Goal: Task Accomplishment & Management: Manage account settings

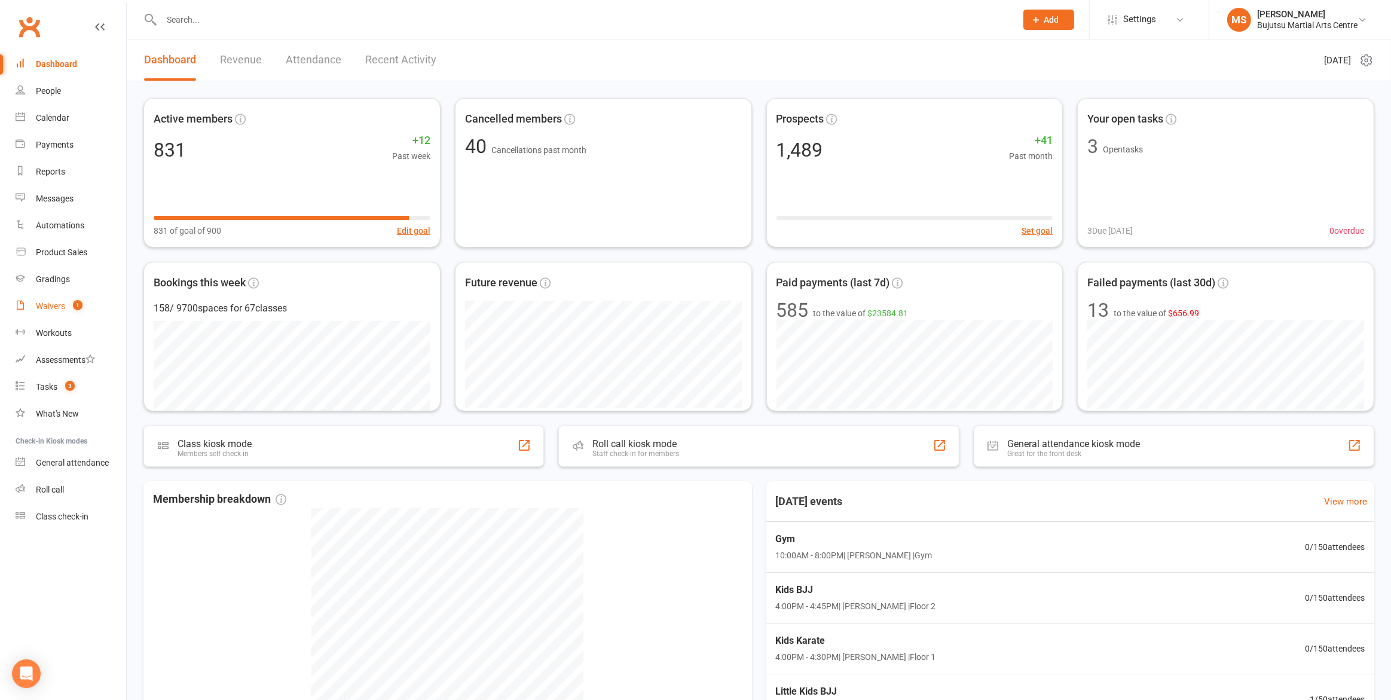
click at [51, 309] on div "Waivers" at bounding box center [50, 306] width 29 height 10
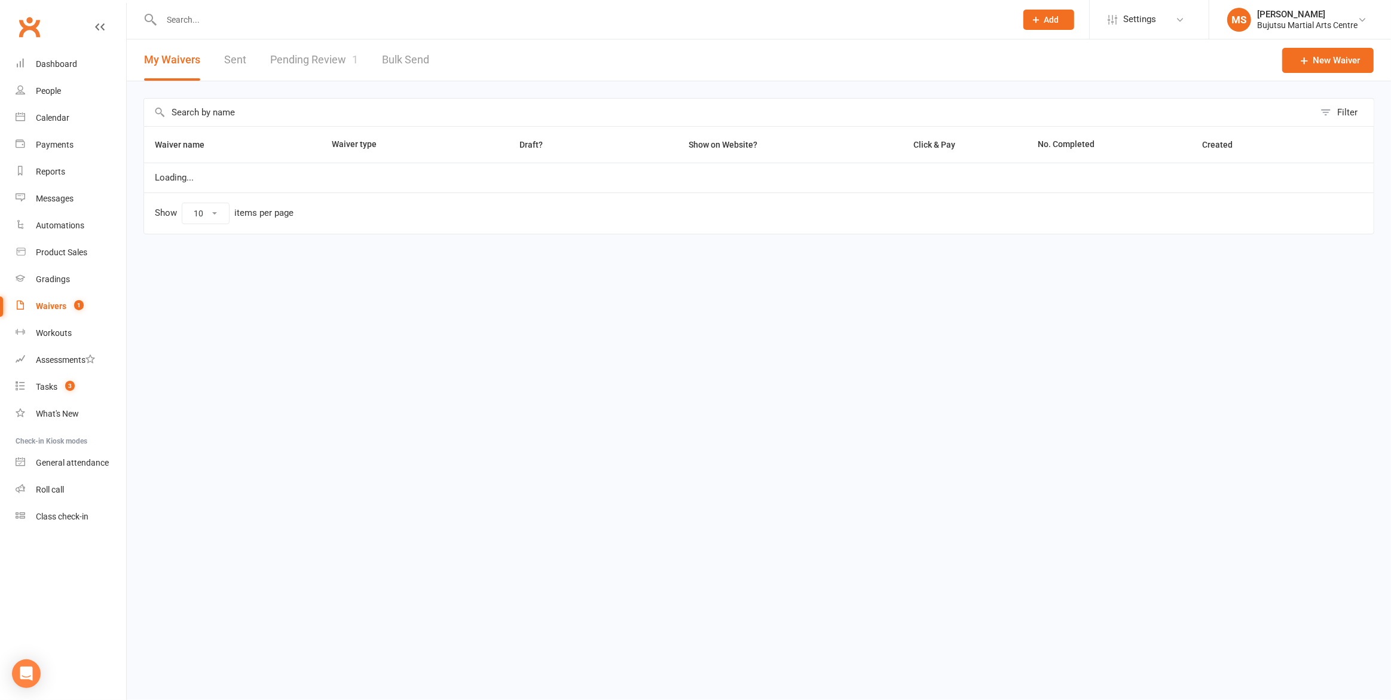
select select "50"
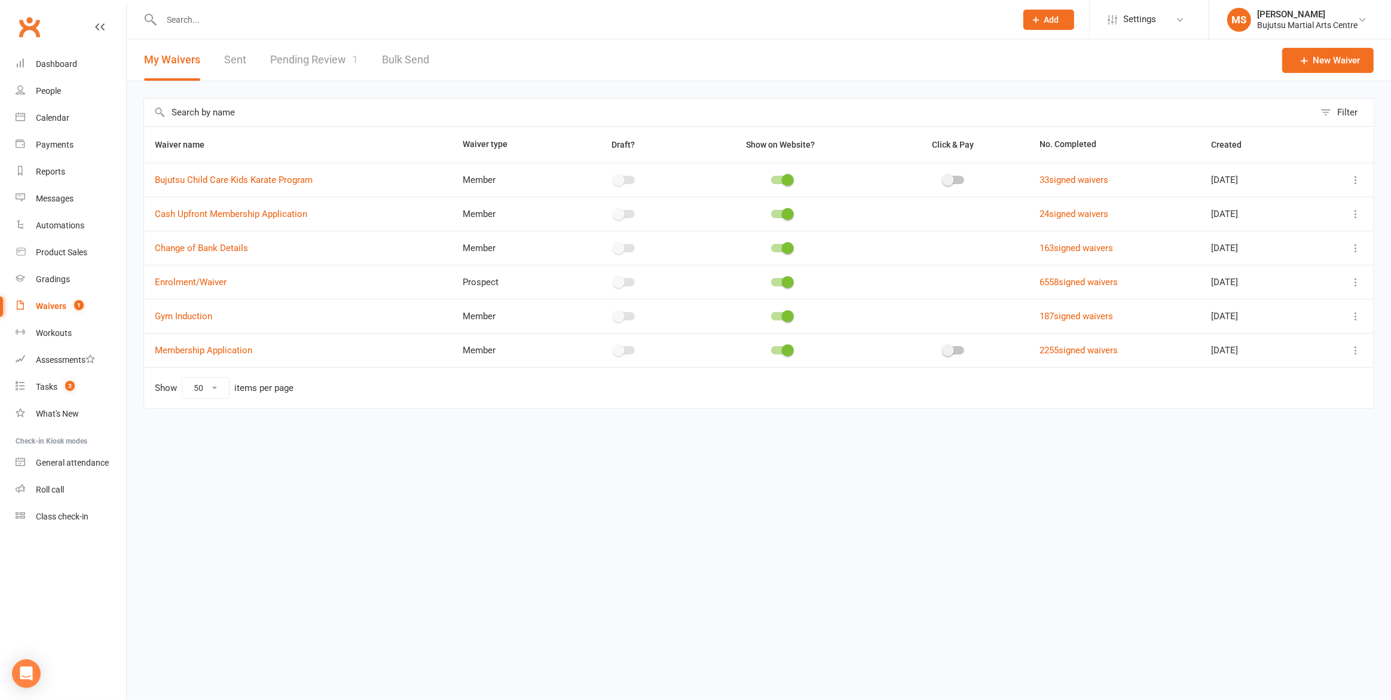
click at [329, 56] on link "Pending Review 1" at bounding box center [314, 59] width 88 height 41
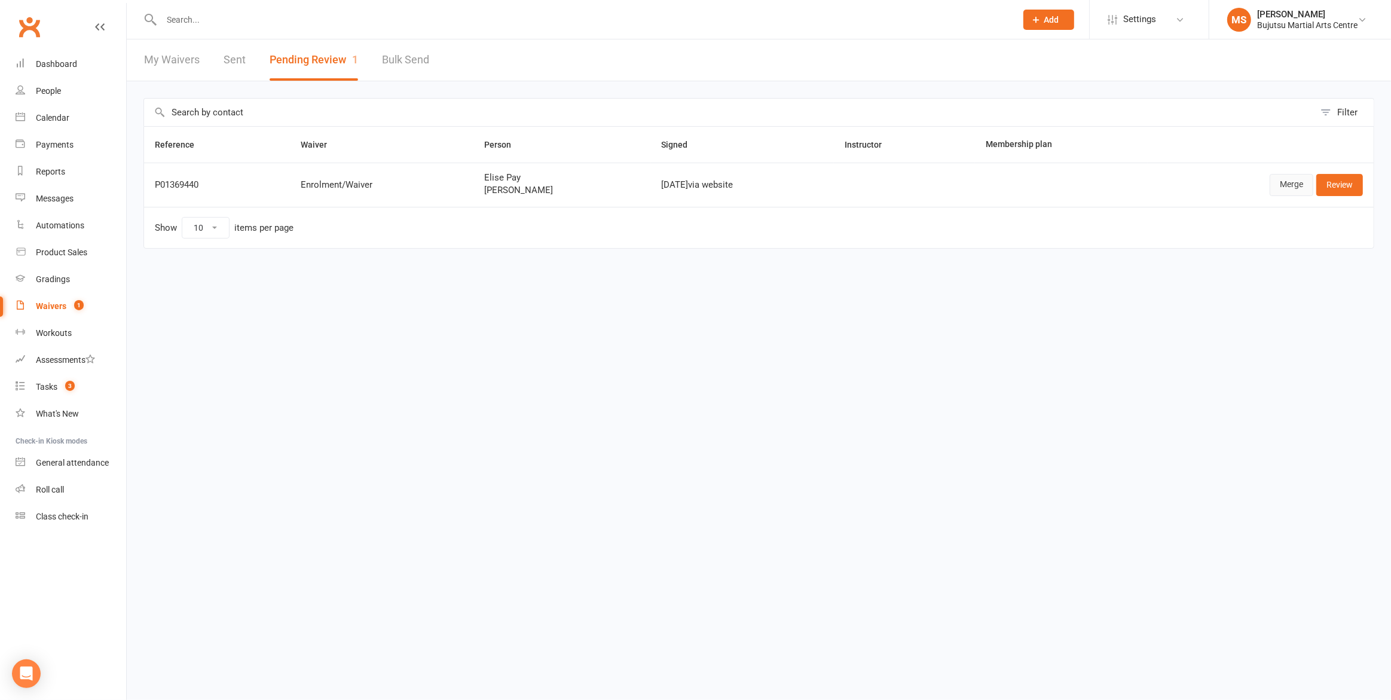
click at [1293, 181] on link "Merge" at bounding box center [1291, 185] width 44 height 22
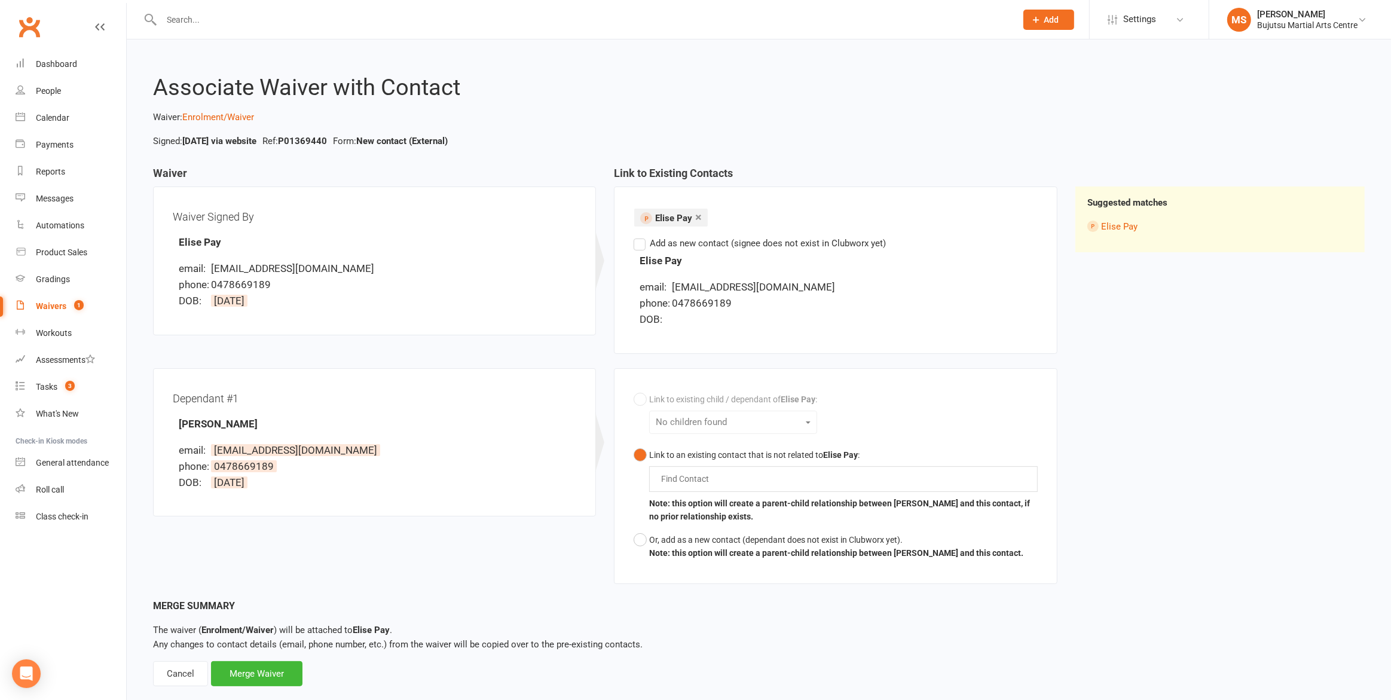
scroll to position [22, 0]
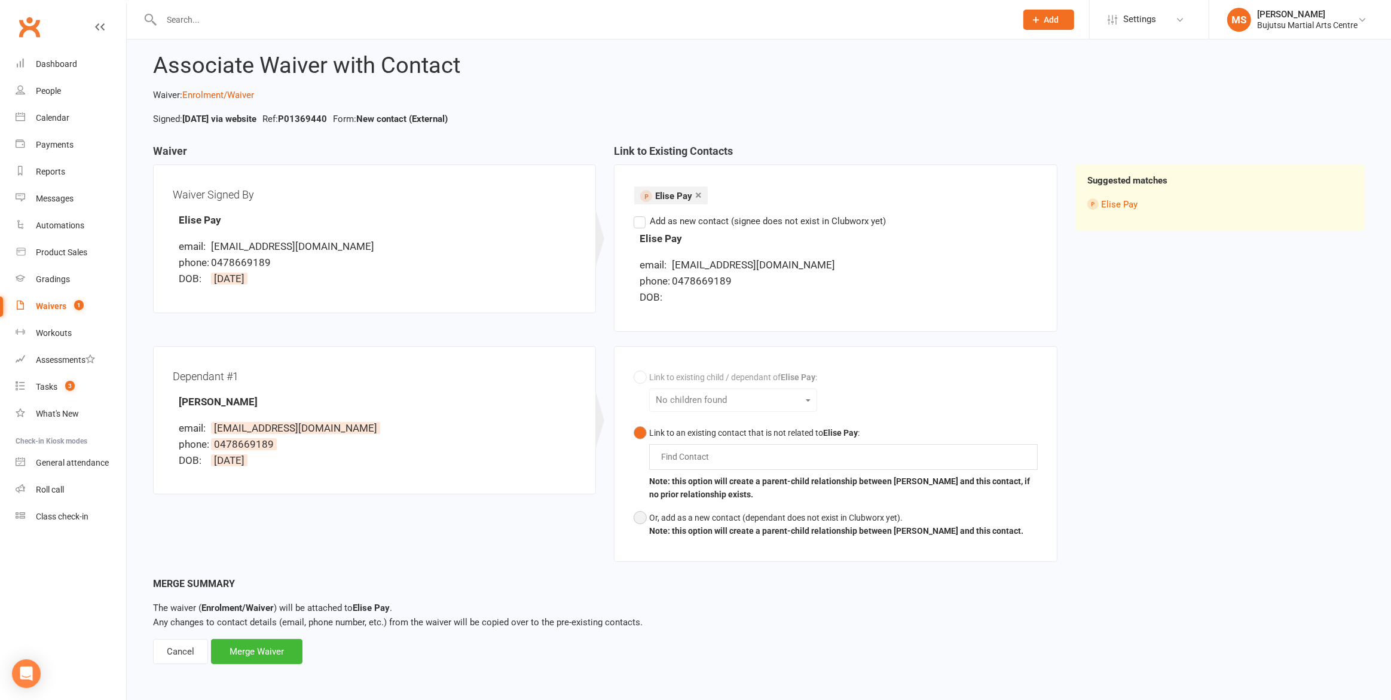
click at [641, 519] on button "Or, add as a new contact (dependant does not exist in Clubworx yet). Note: this…" at bounding box center [828, 524] width 390 height 36
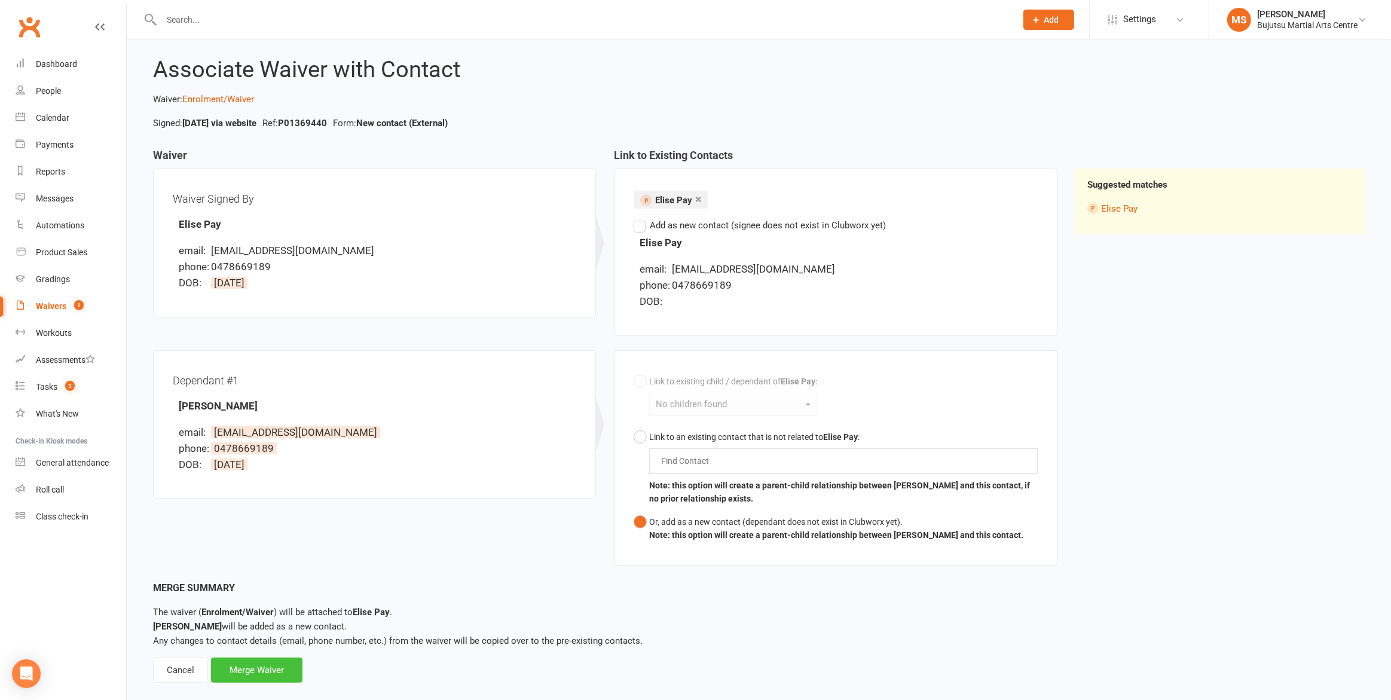
click at [275, 666] on div "Merge Waiver" at bounding box center [256, 669] width 91 height 25
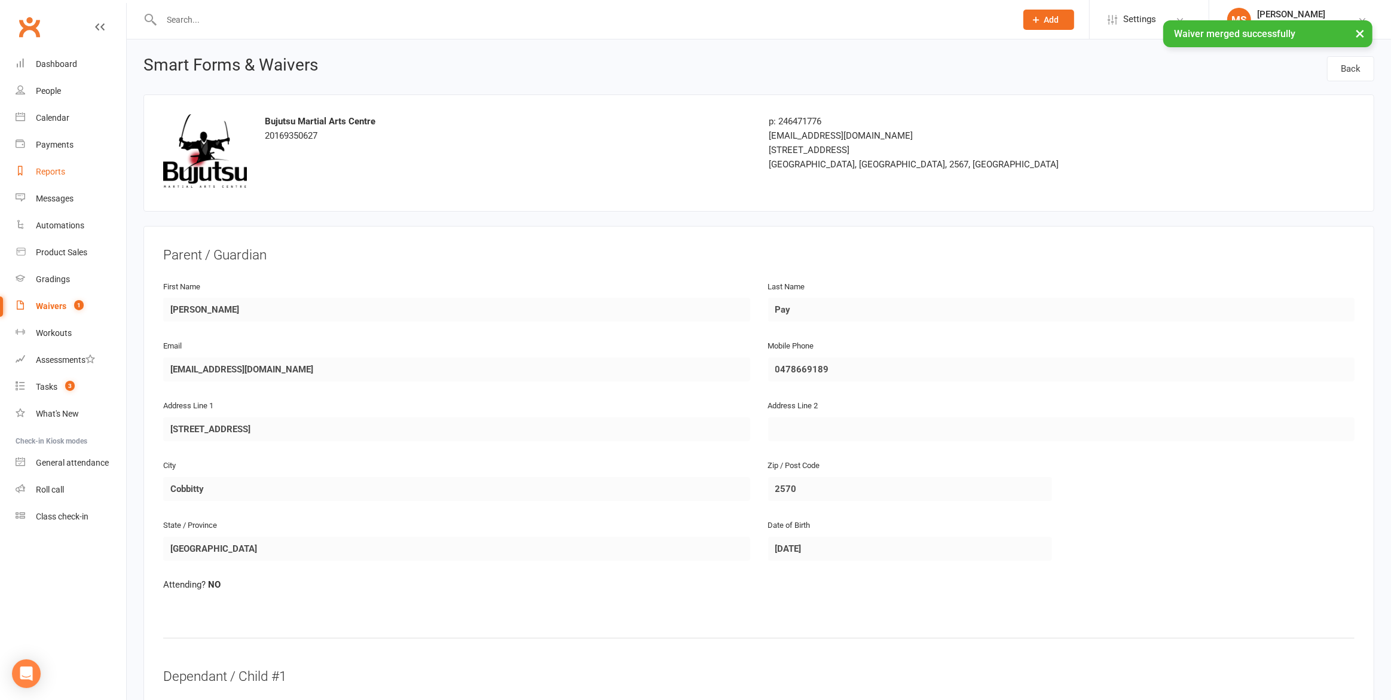
click at [54, 168] on div "Reports" at bounding box center [50, 172] width 29 height 10
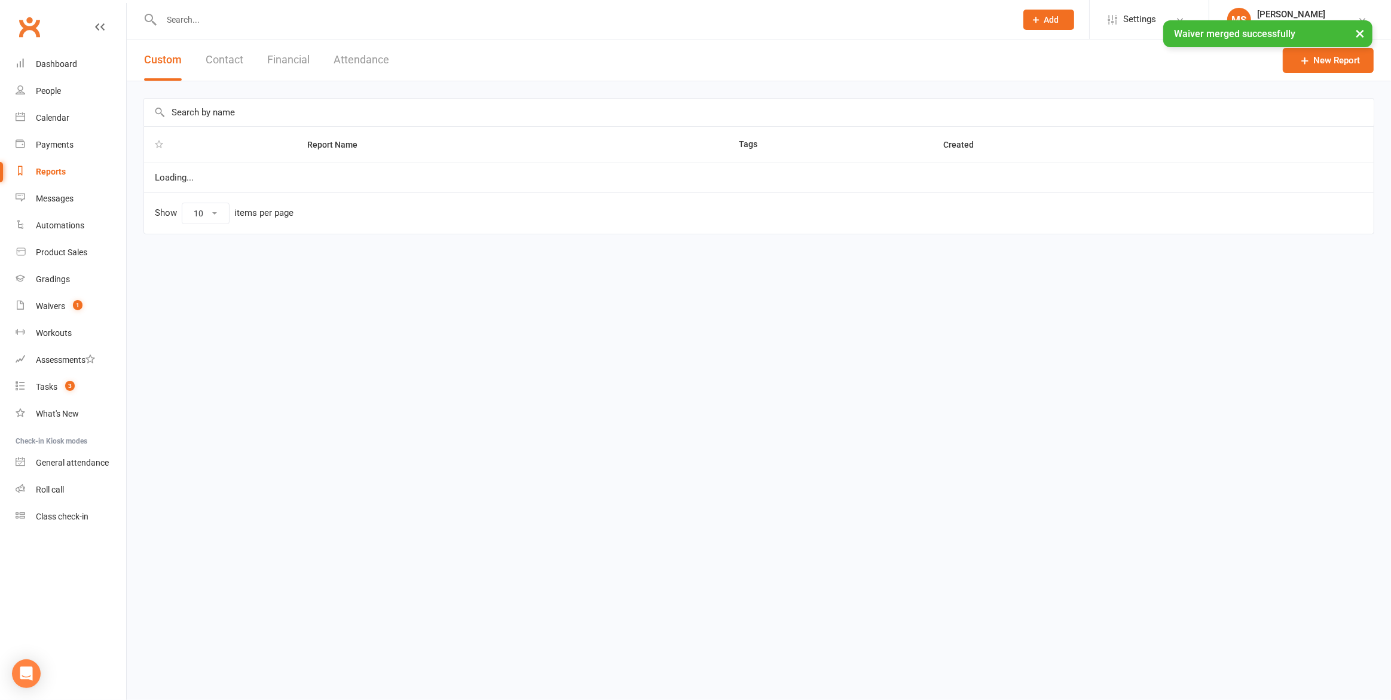
select select "100"
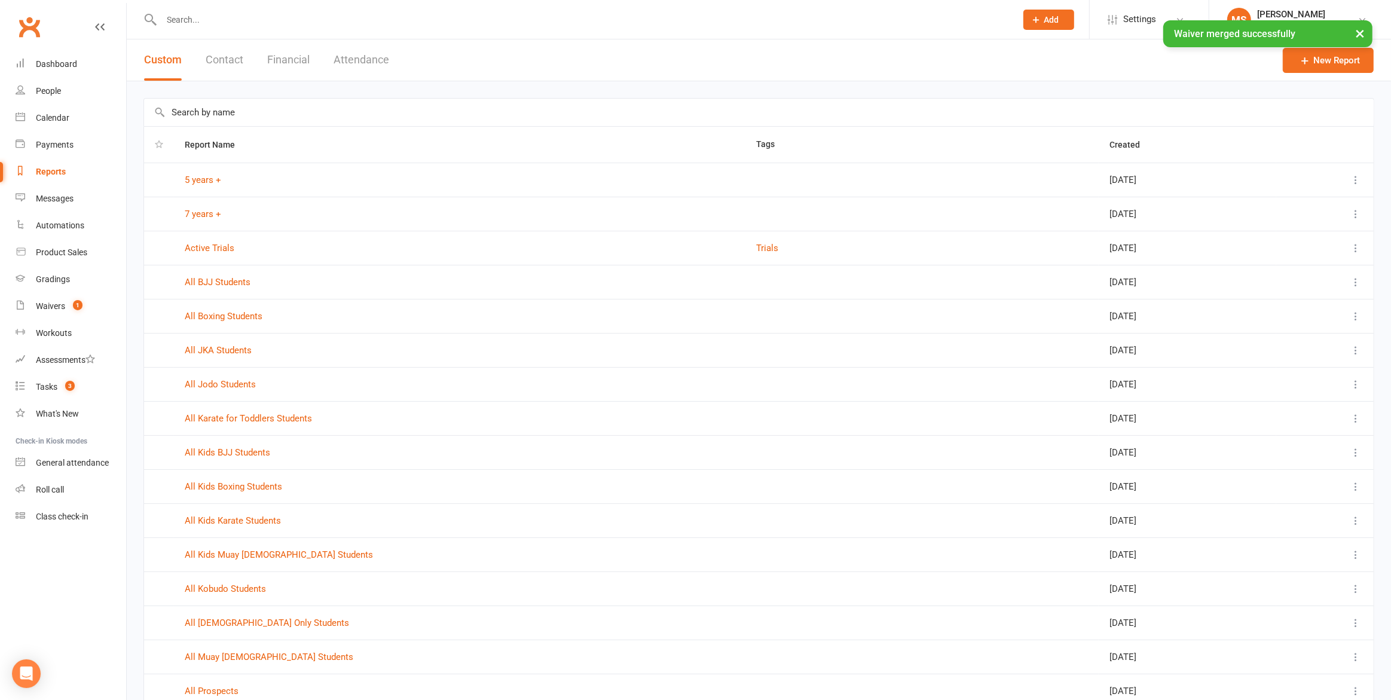
click at [351, 63] on button "Attendance" at bounding box center [361, 59] width 56 height 41
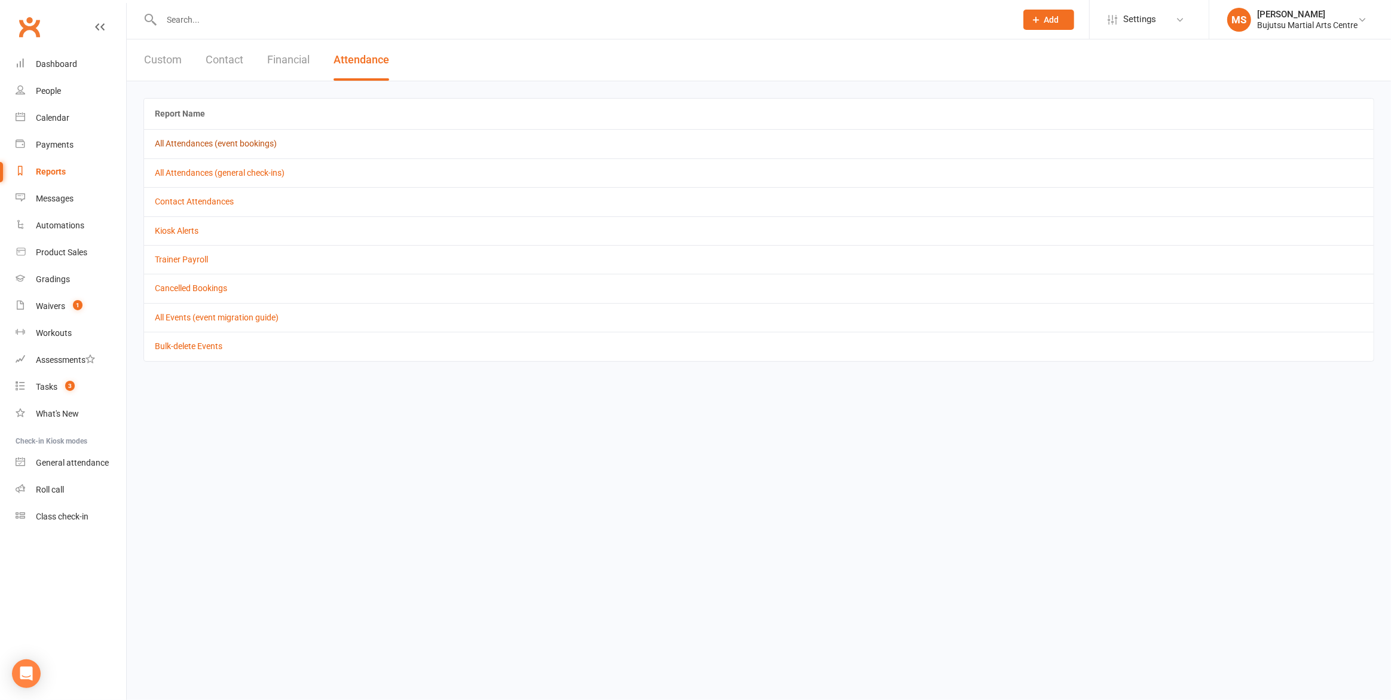
click at [213, 142] on link "All Attendances (event bookings)" at bounding box center [216, 144] width 122 height 10
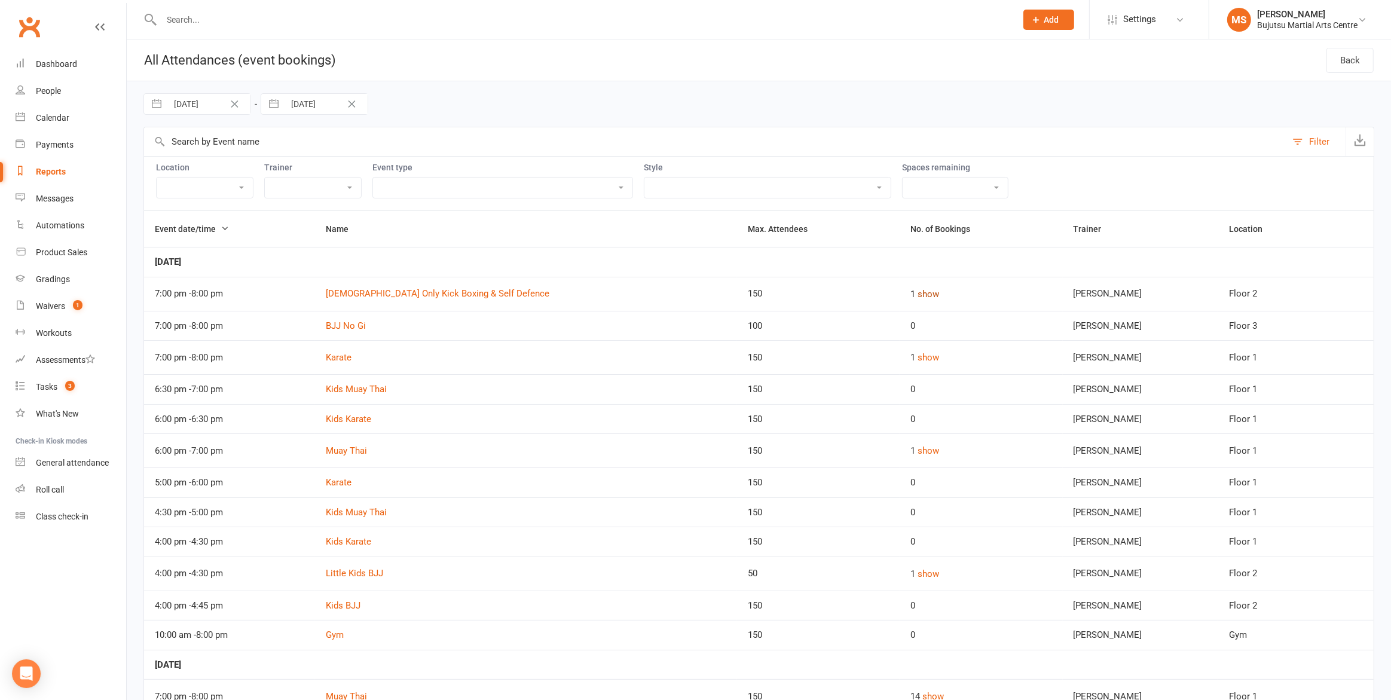
click at [925, 291] on button "show" at bounding box center [928, 294] width 22 height 14
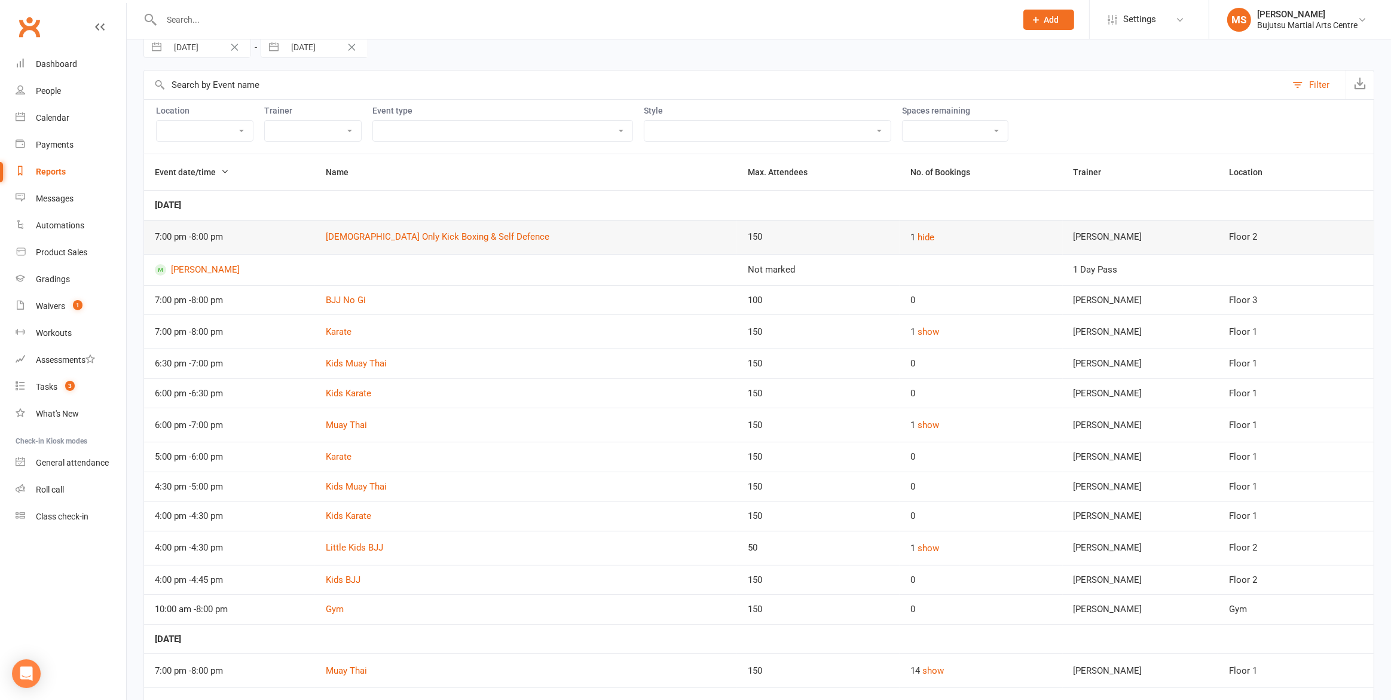
scroll to position [84, 0]
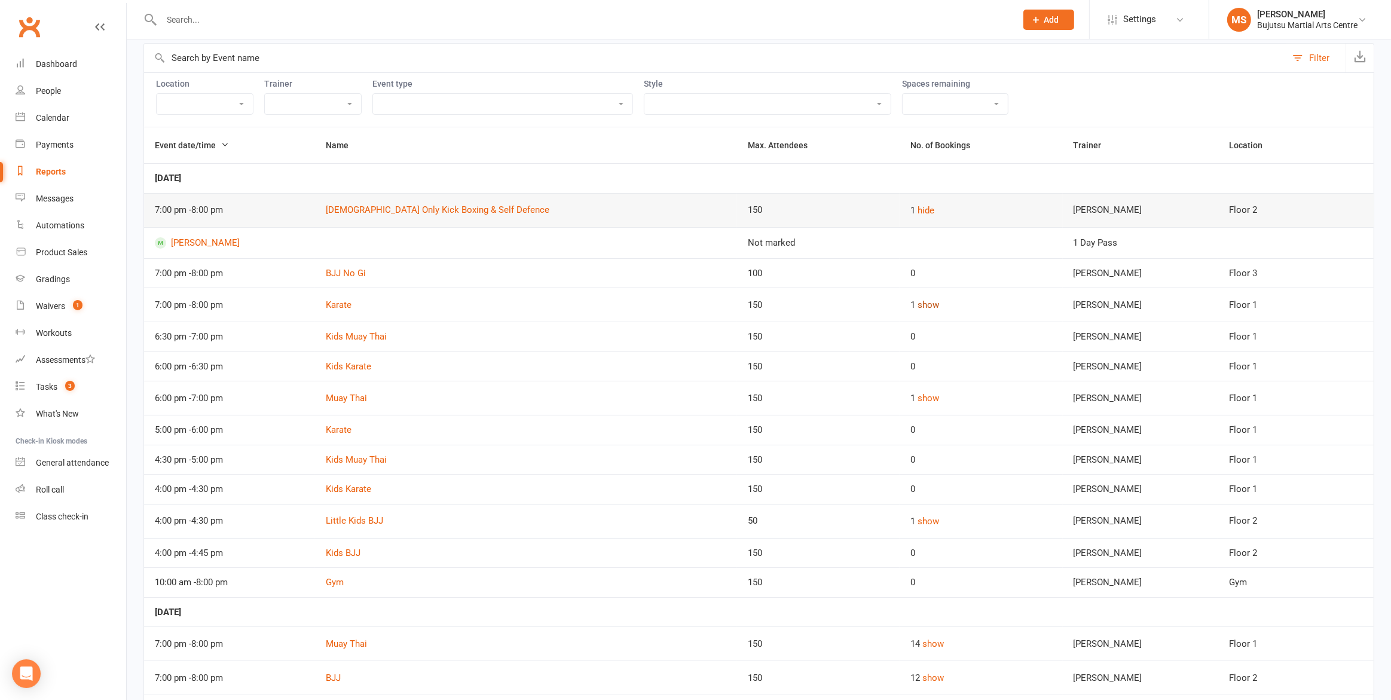
drag, startPoint x: 922, startPoint y: 302, endPoint x: 922, endPoint y: 313, distance: 10.2
click at [922, 302] on button "show" at bounding box center [928, 305] width 22 height 14
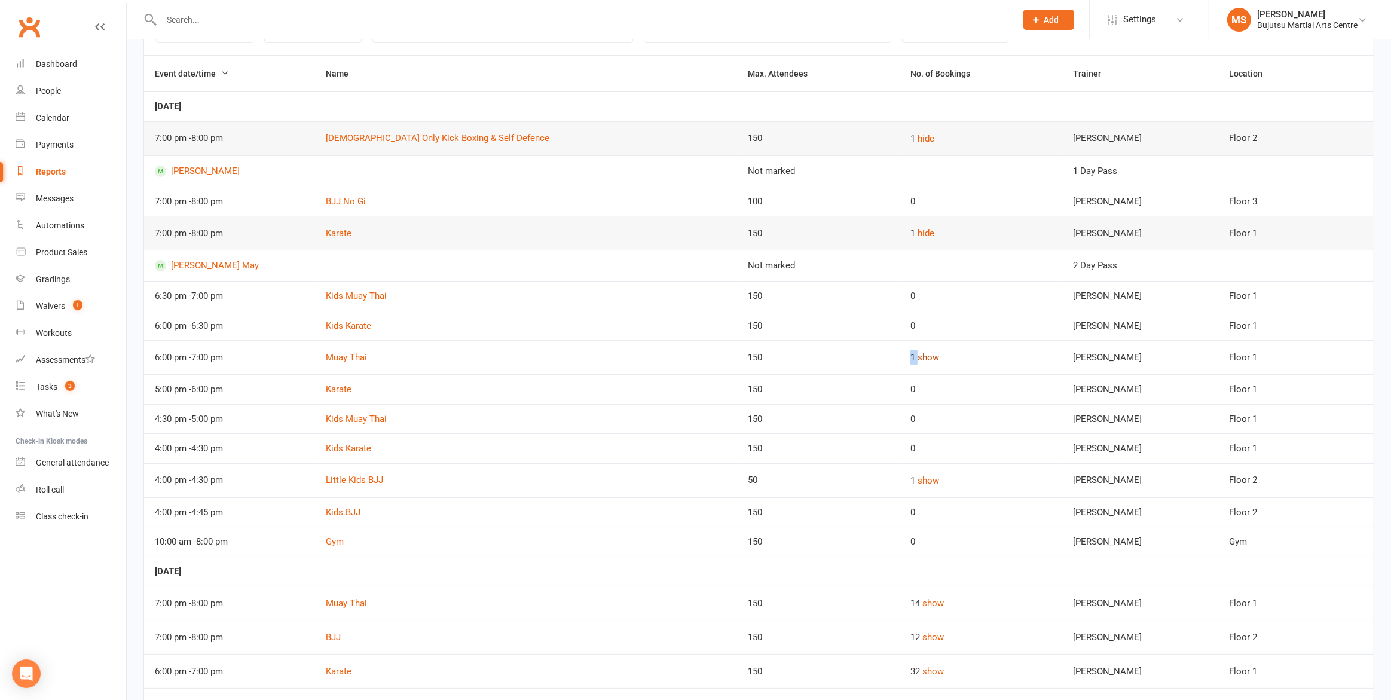
click at [929, 350] on td "1 show" at bounding box center [980, 357] width 163 height 34
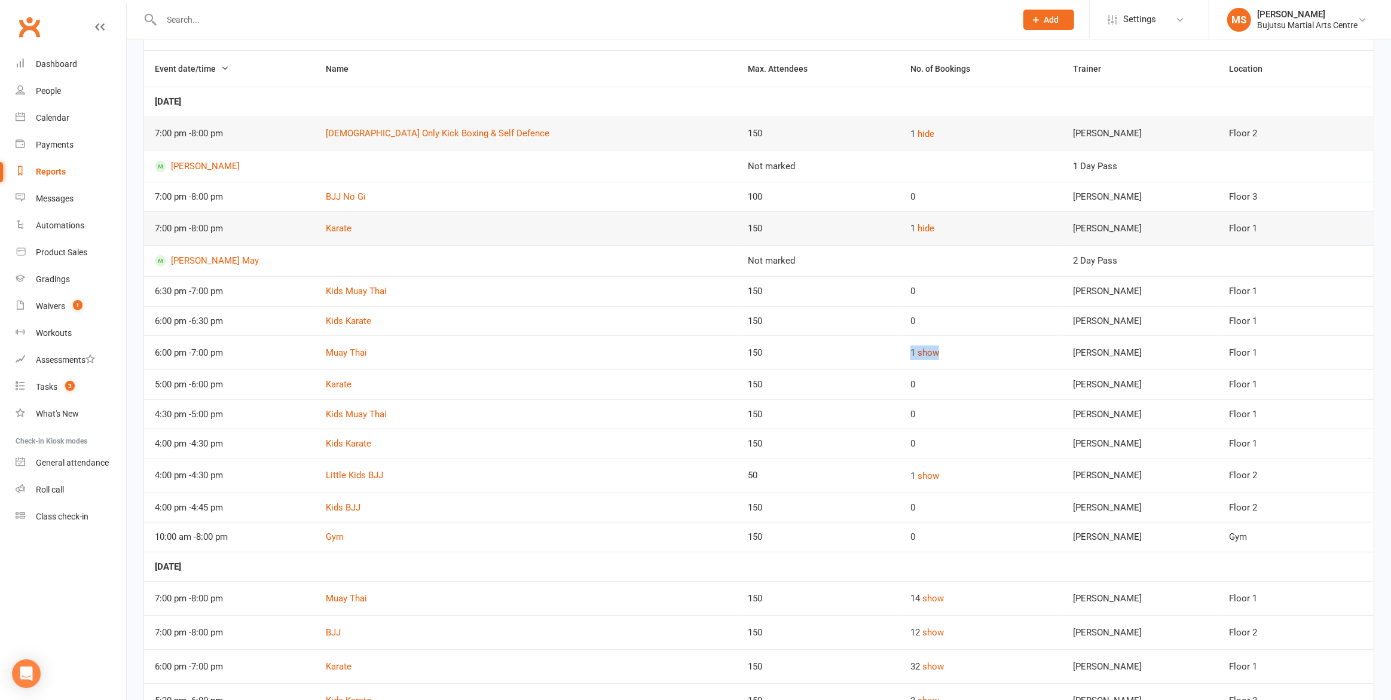
scroll to position [164, 0]
click at [927, 354] on button "show" at bounding box center [928, 349] width 22 height 14
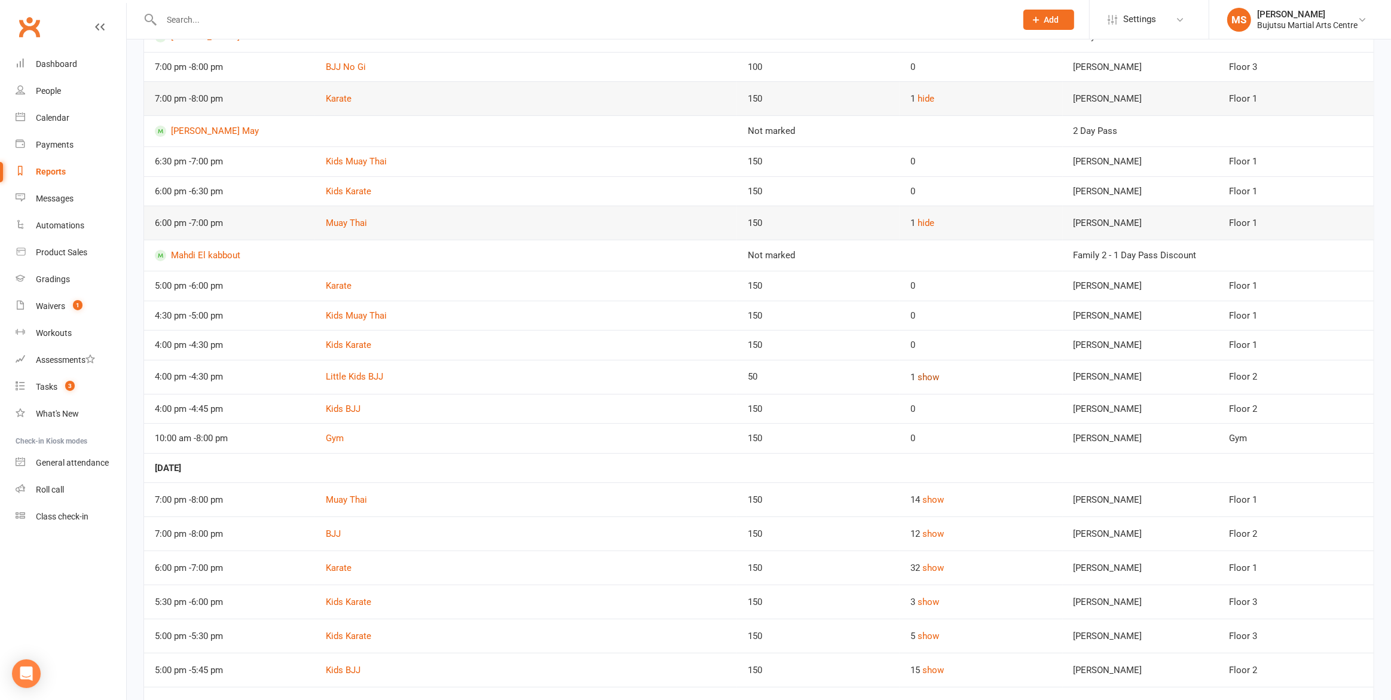
click at [923, 373] on button "show" at bounding box center [928, 377] width 22 height 14
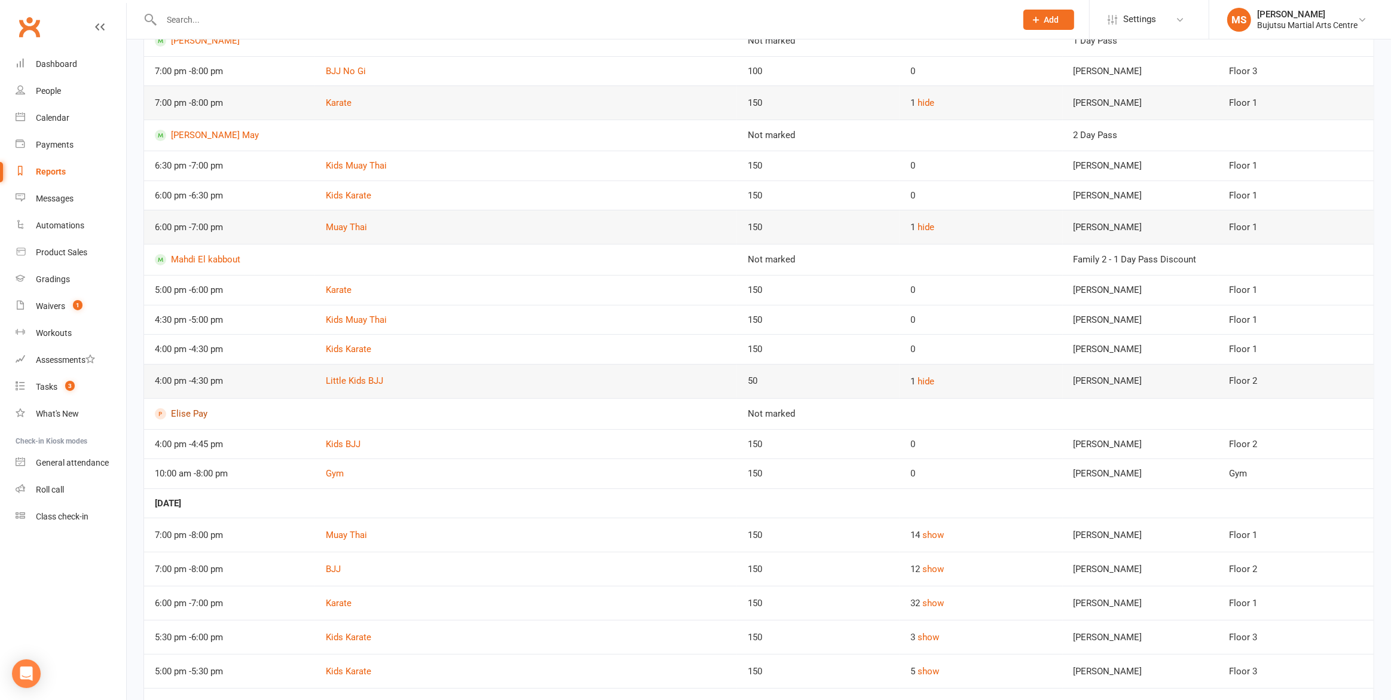
click at [197, 414] on link "Elise Pay" at bounding box center [440, 413] width 571 height 11
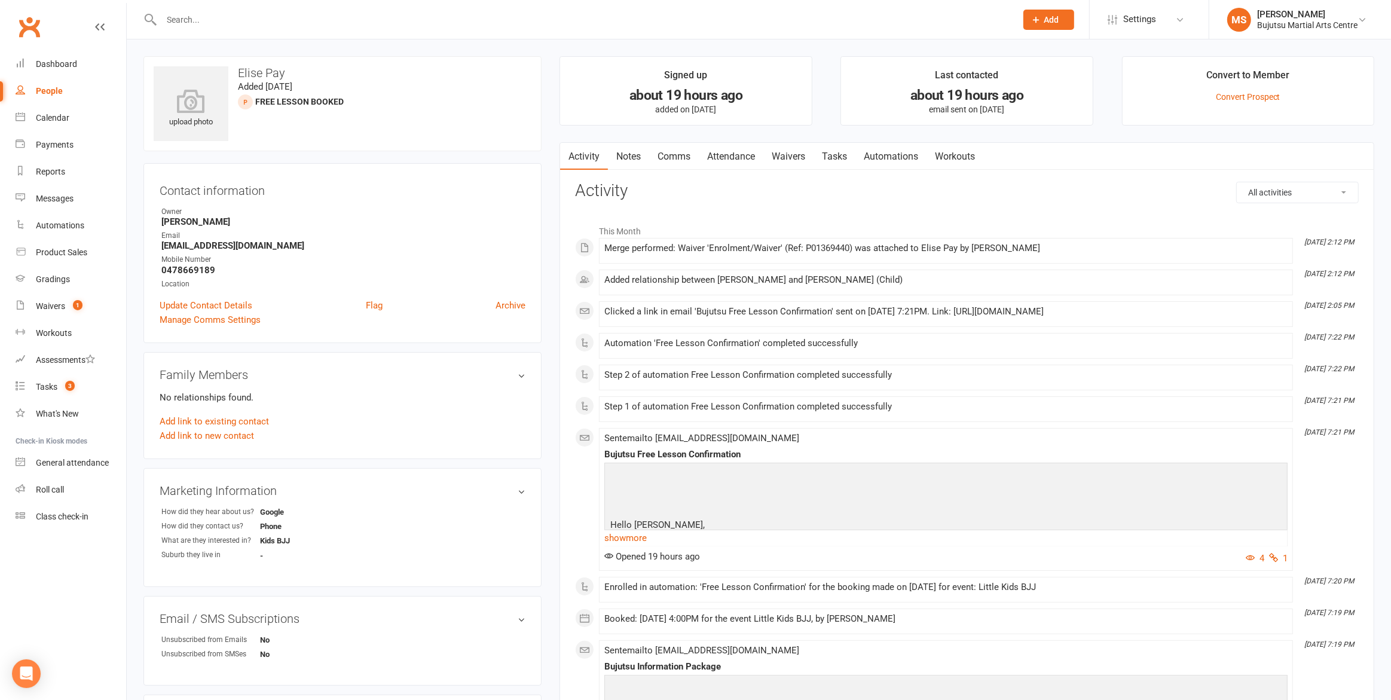
click at [674, 151] on link "Comms" at bounding box center [674, 156] width 50 height 27
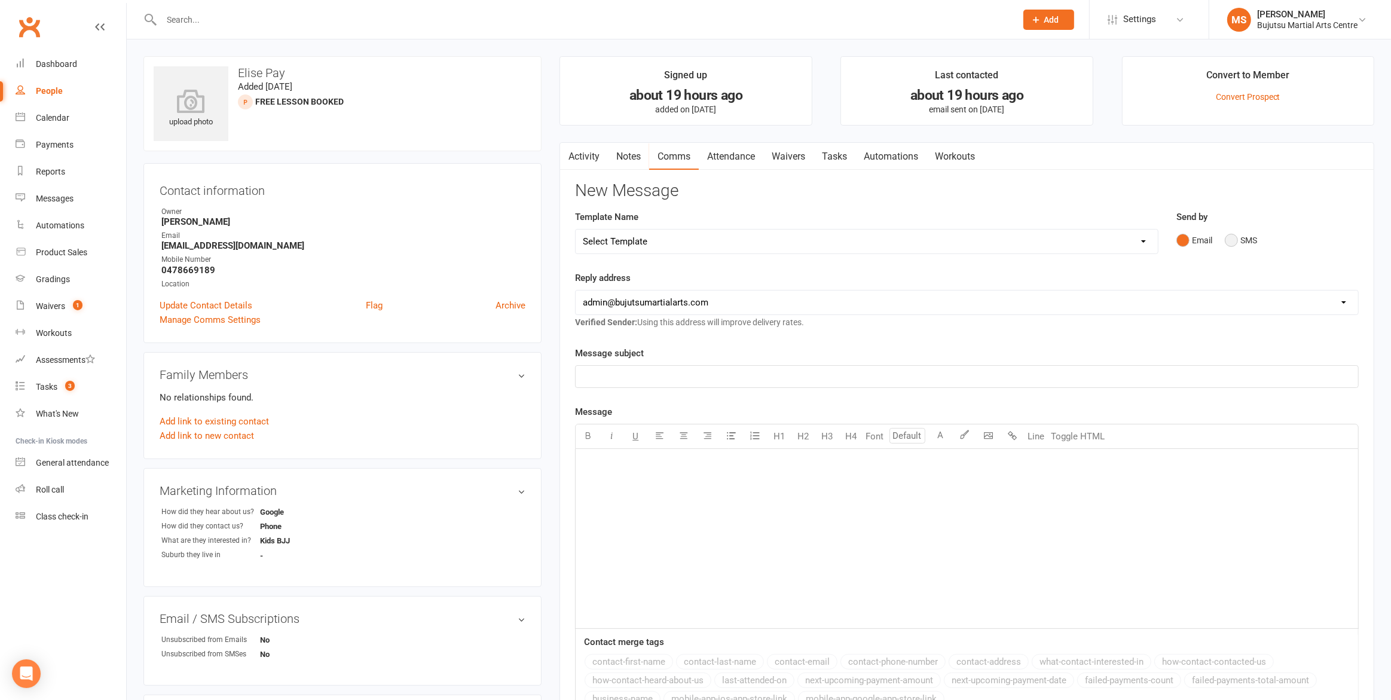
click at [1239, 238] on button "SMS" at bounding box center [1240, 240] width 32 height 23
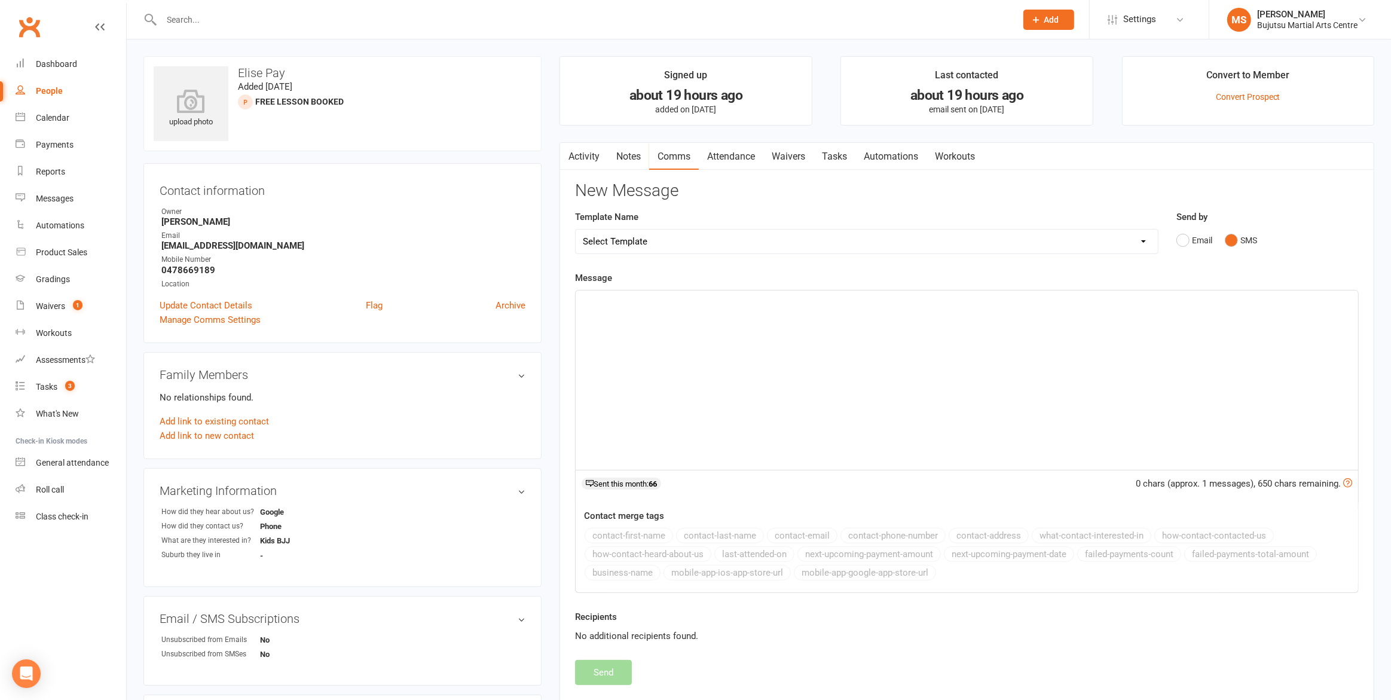
click at [673, 252] on select "Select Template [Email] Japan Karate Association Annual Registration [Email] Ry…" at bounding box center [865, 241] width 581 height 24
select select "18"
click at [575, 229] on select "Select Template [Email] Japan Karate Association Annual Registration [Email] Ry…" at bounding box center [865, 241] width 581 height 24
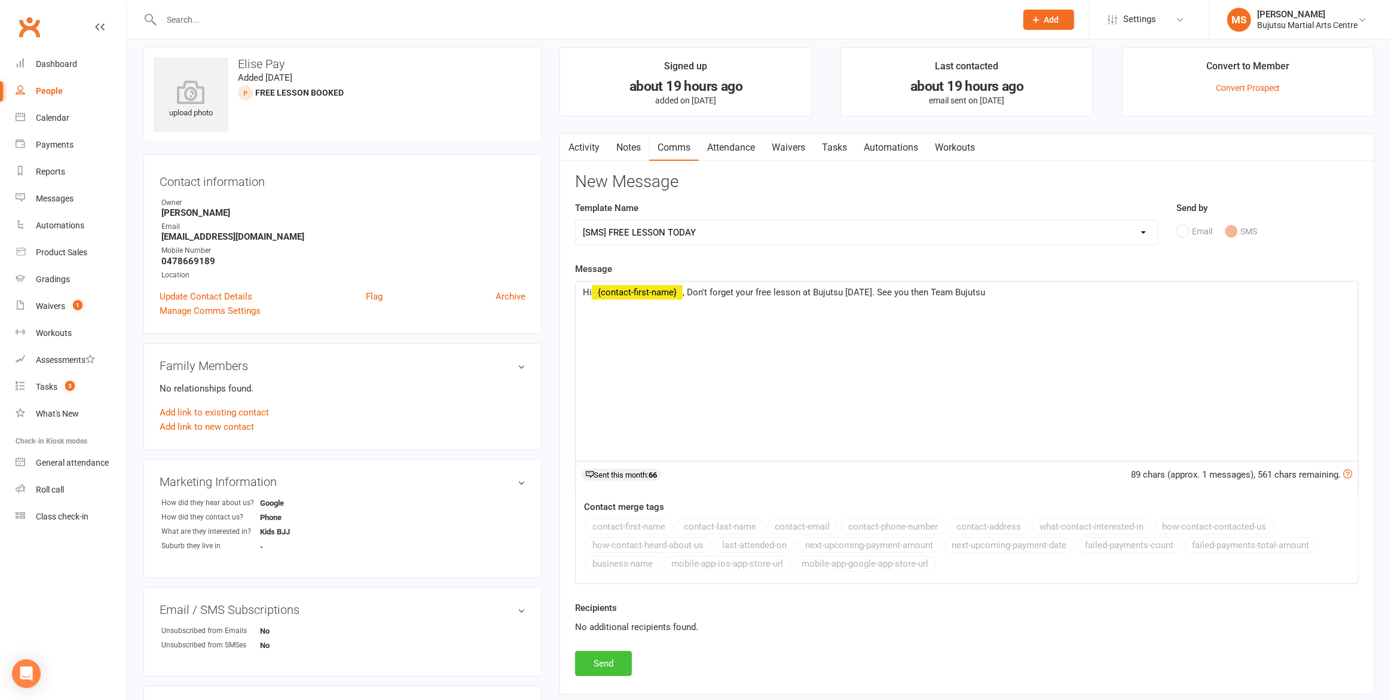
scroll to position [10, 0]
click at [617, 673] on button "Send" at bounding box center [603, 662] width 57 height 25
select select
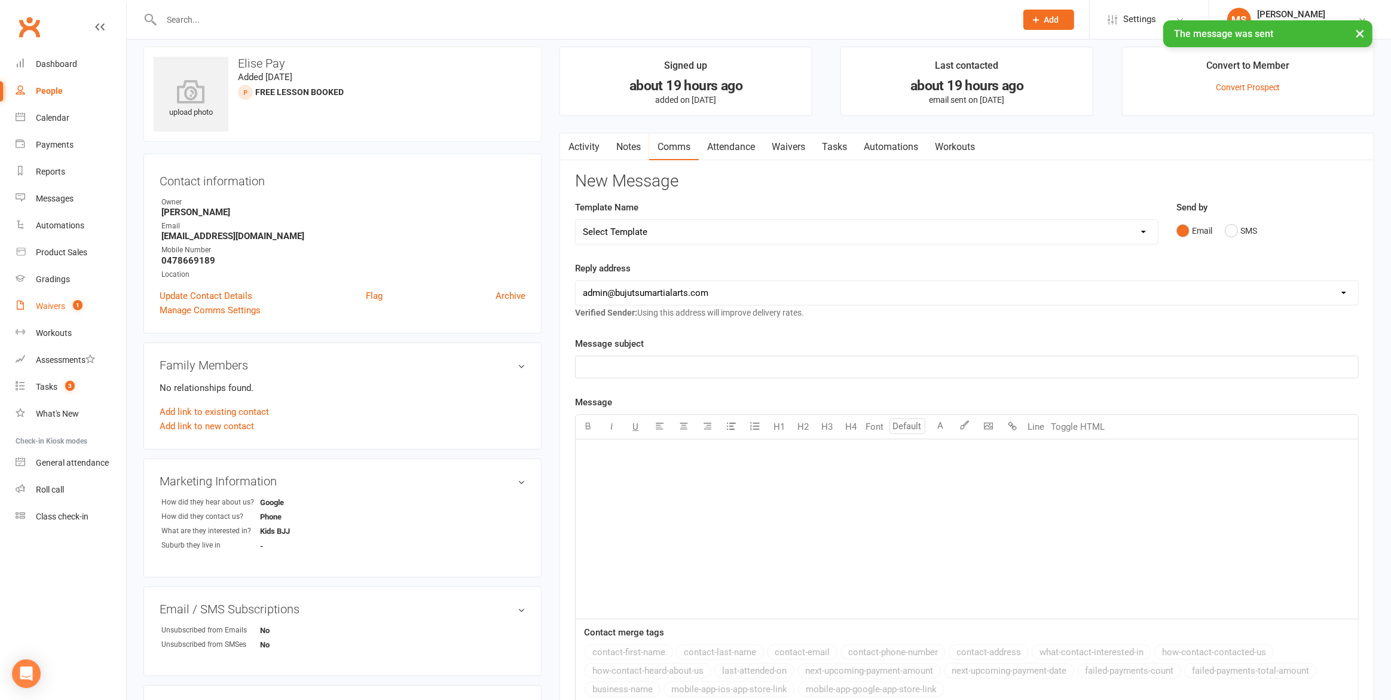
click at [63, 304] on div "Waivers" at bounding box center [50, 306] width 29 height 10
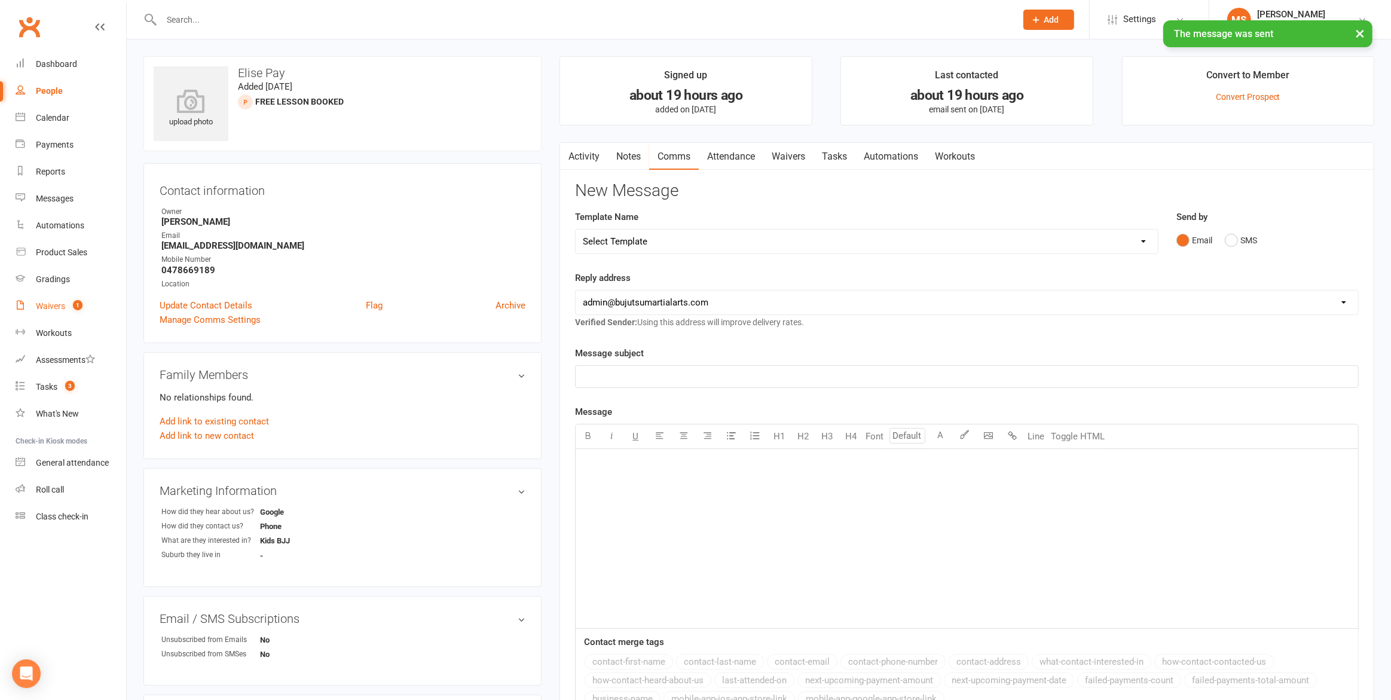
select select "50"
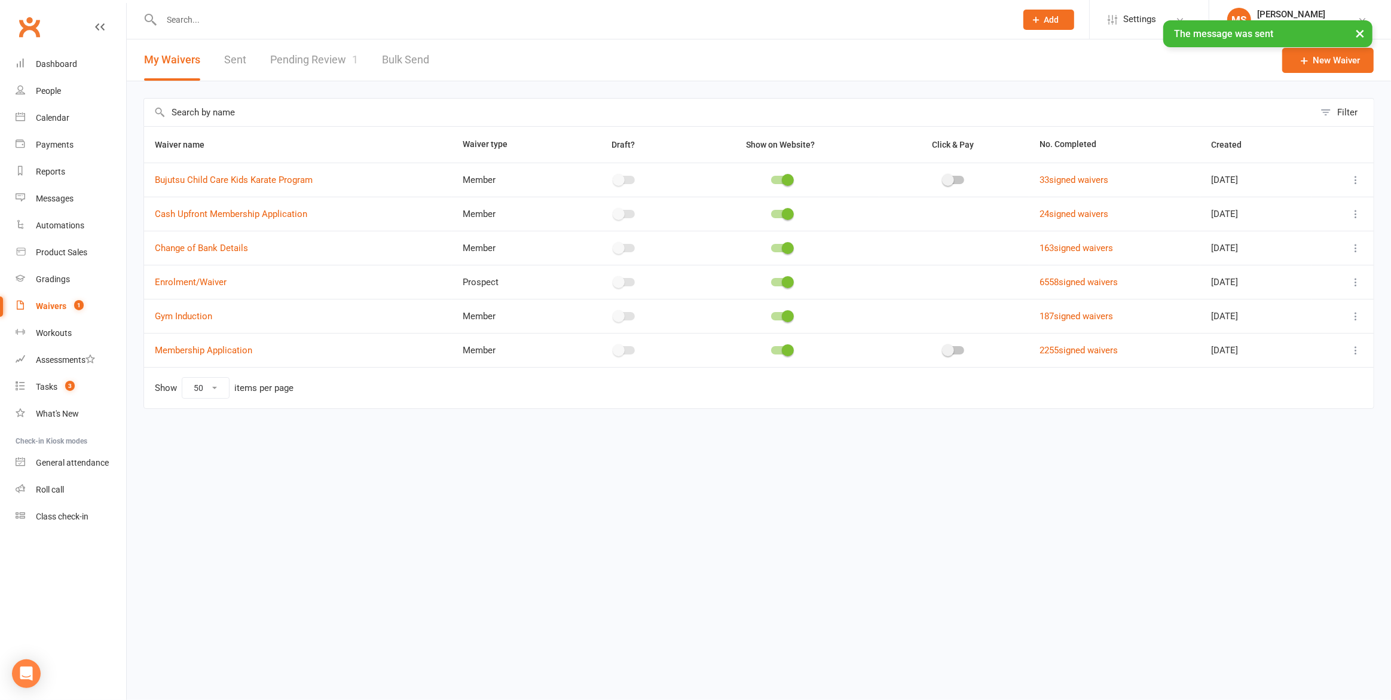
click at [330, 63] on link "Pending Review 1" at bounding box center [314, 59] width 88 height 41
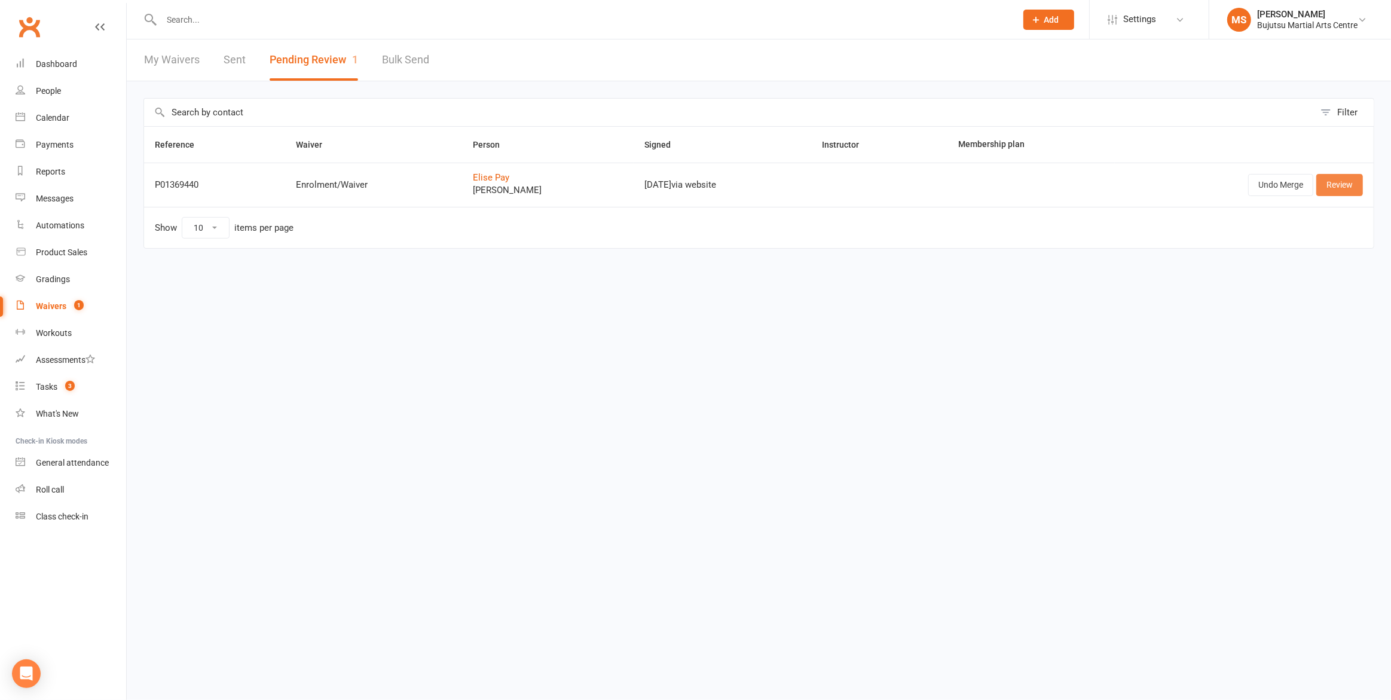
click at [1349, 187] on link "Review" at bounding box center [1339, 185] width 47 height 22
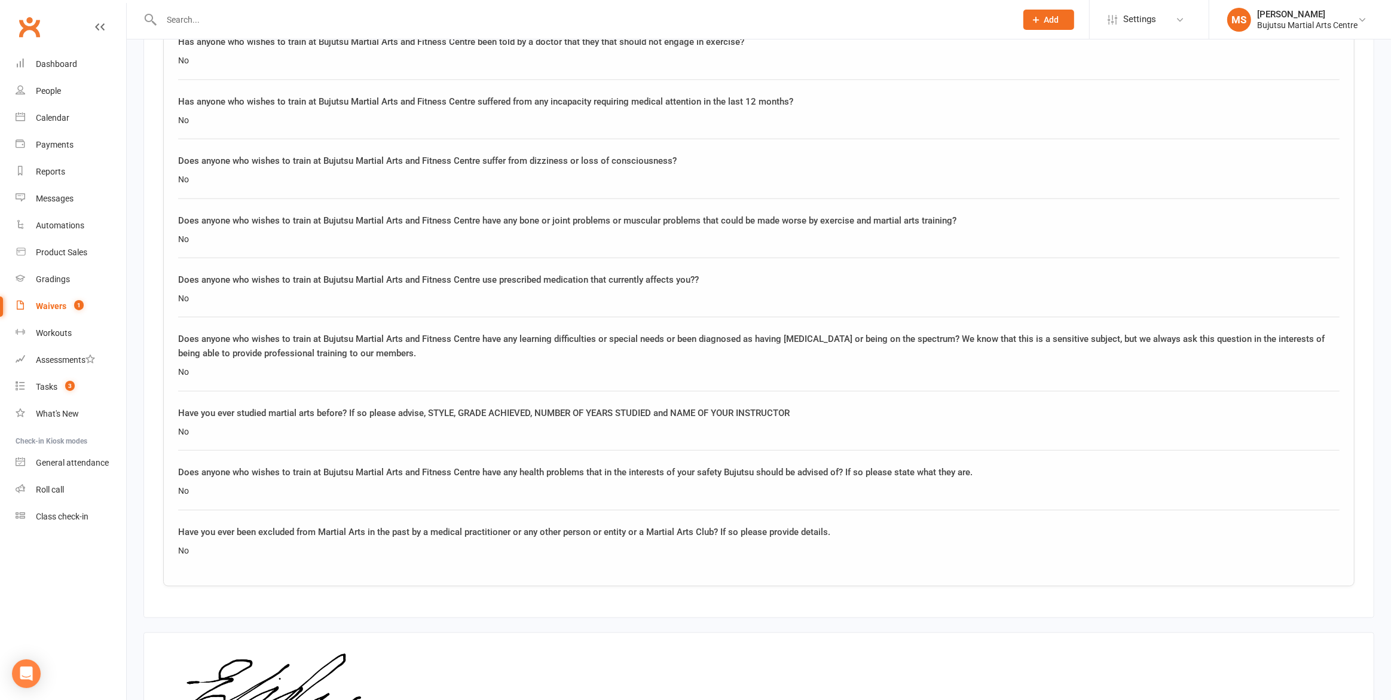
scroll to position [1584, 0]
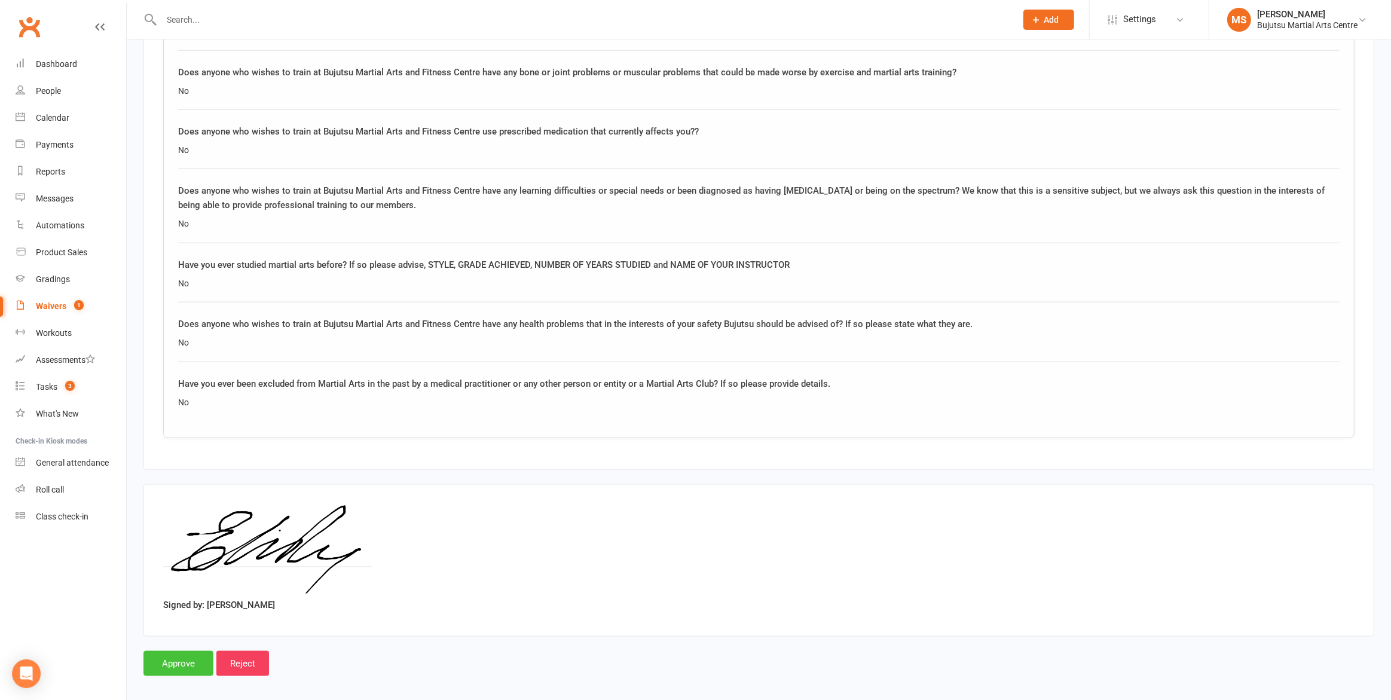
click at [194, 651] on input "Approve" at bounding box center [178, 663] width 70 height 25
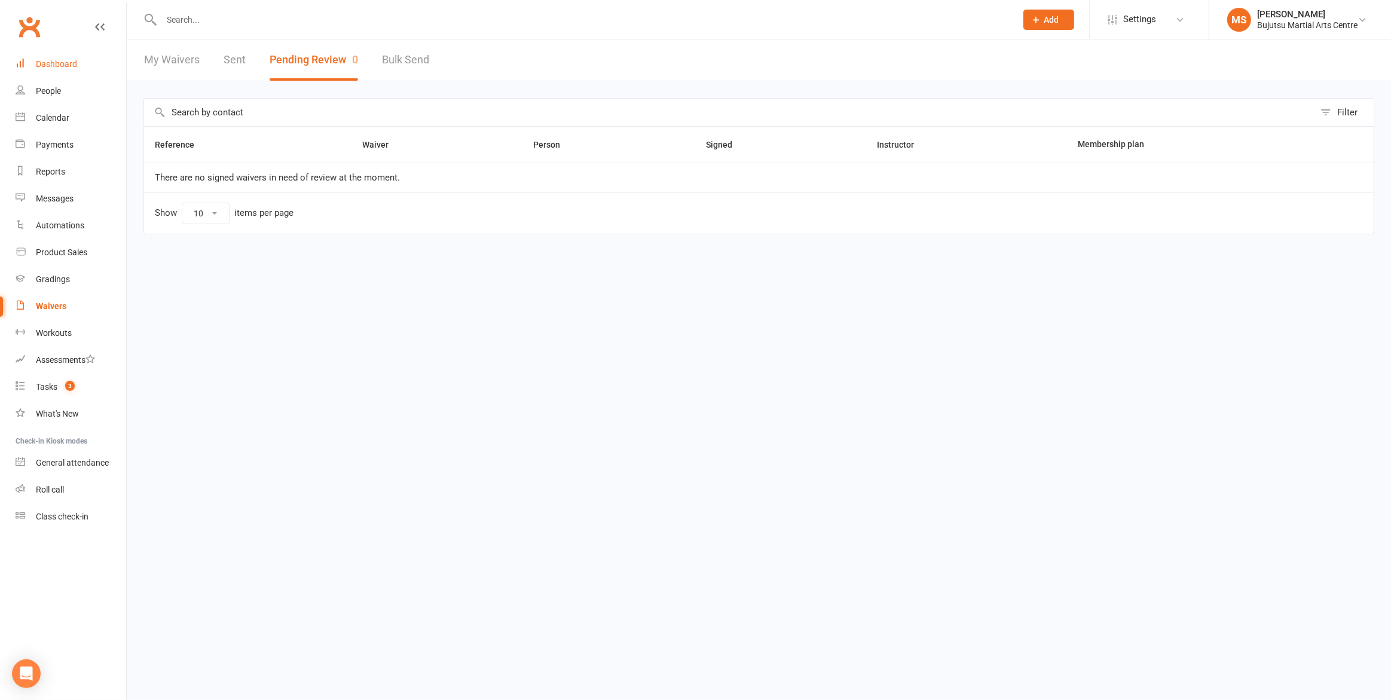
click at [55, 63] on div "Dashboard" at bounding box center [56, 64] width 41 height 10
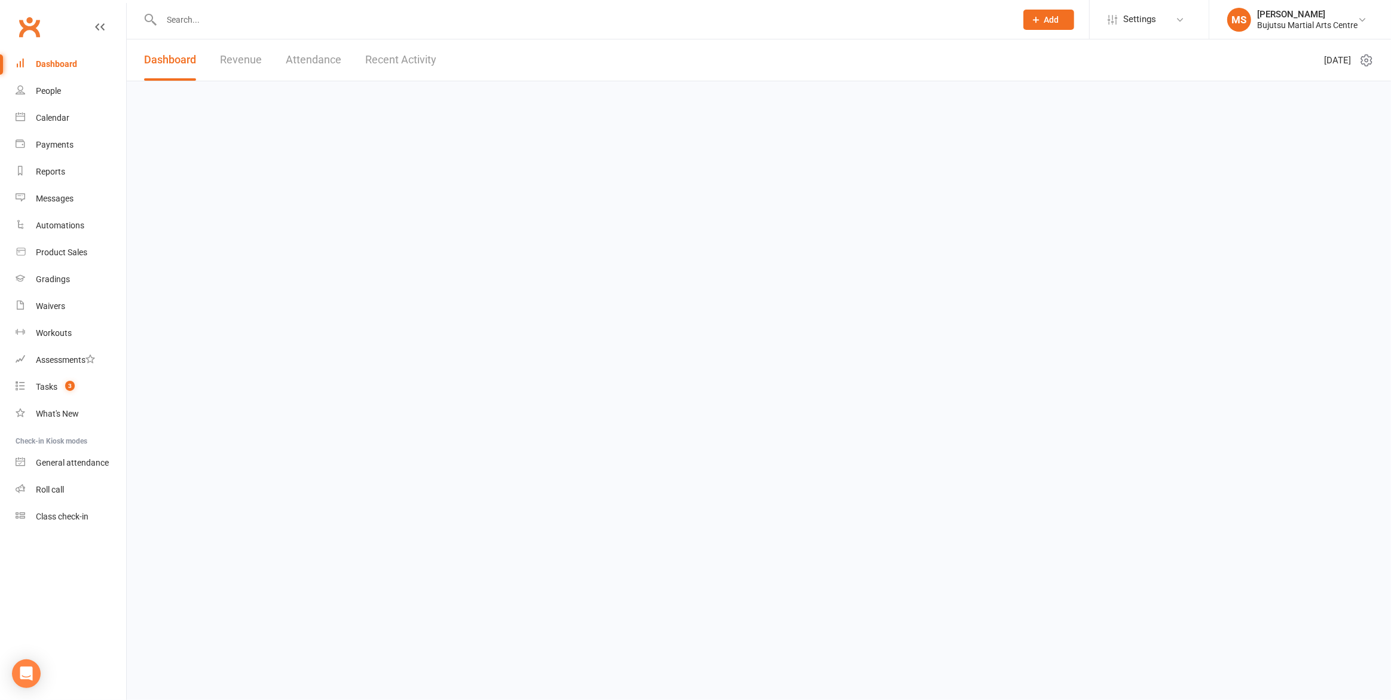
click at [55, 63] on div "Dashboard" at bounding box center [56, 64] width 41 height 10
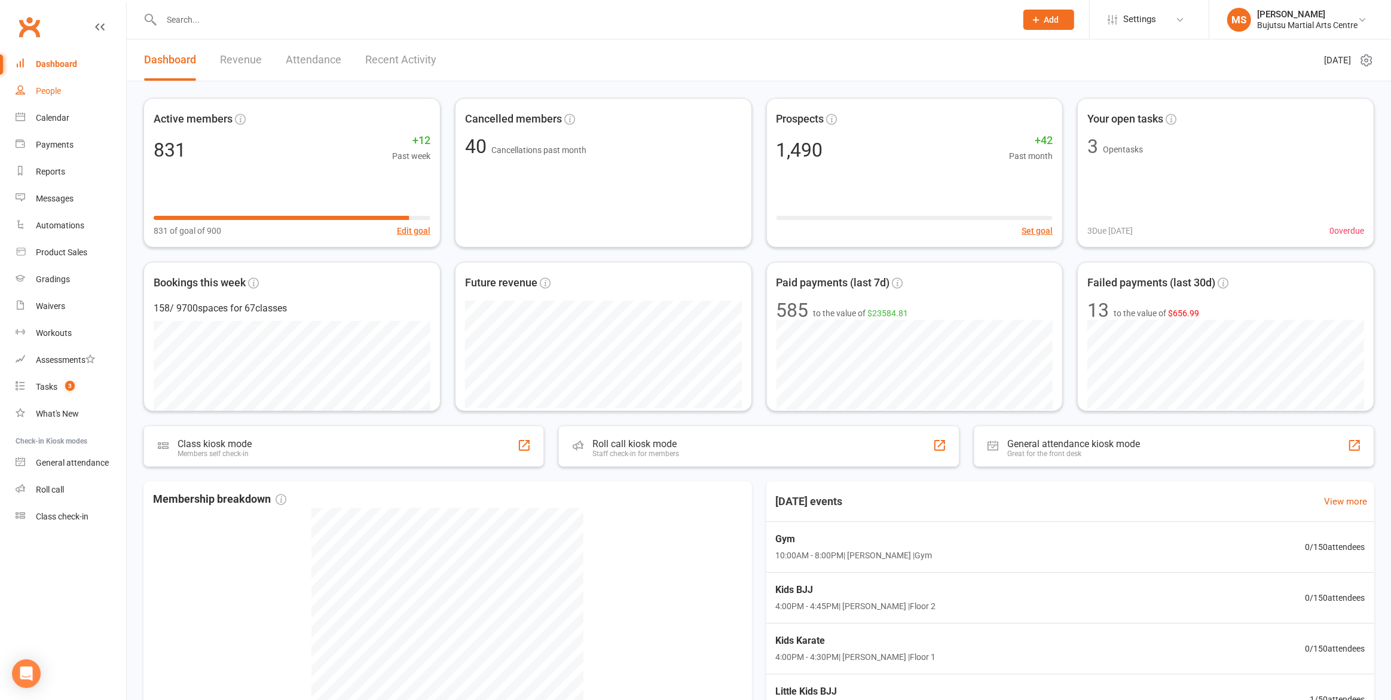
click at [56, 88] on div "People" at bounding box center [48, 91] width 25 height 10
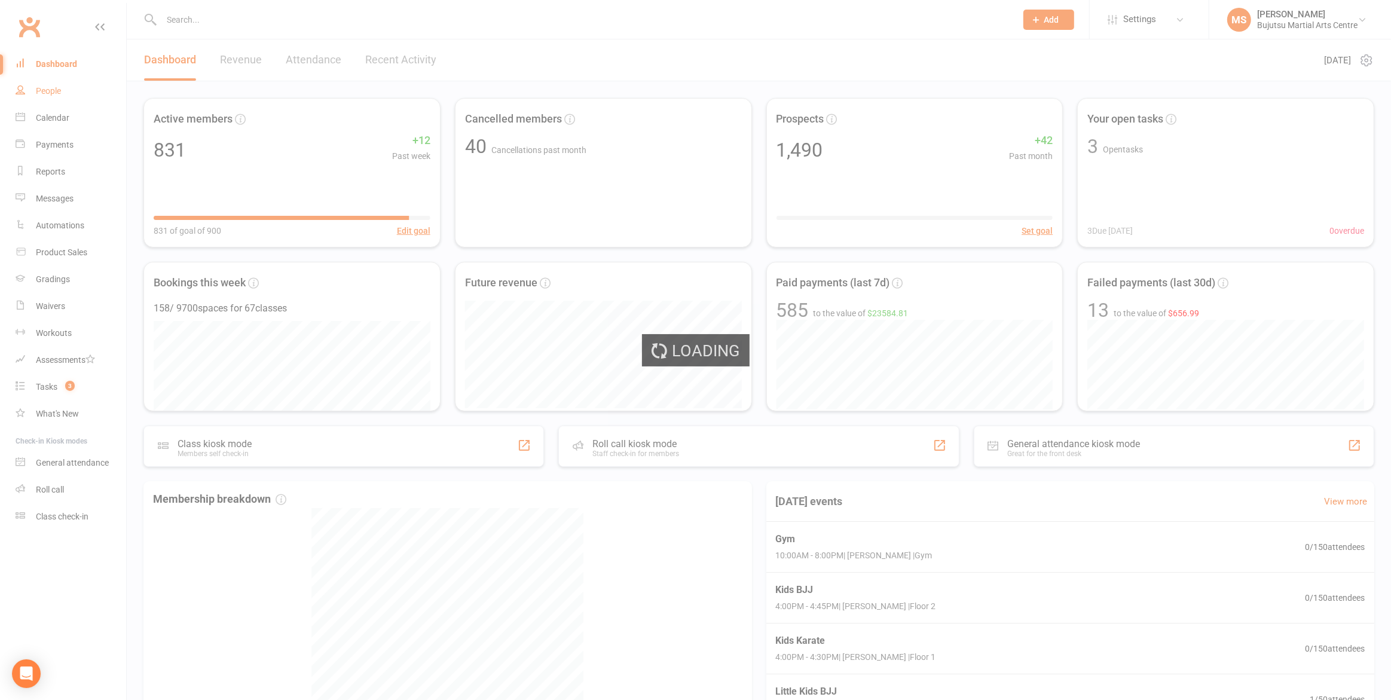
select select "100"
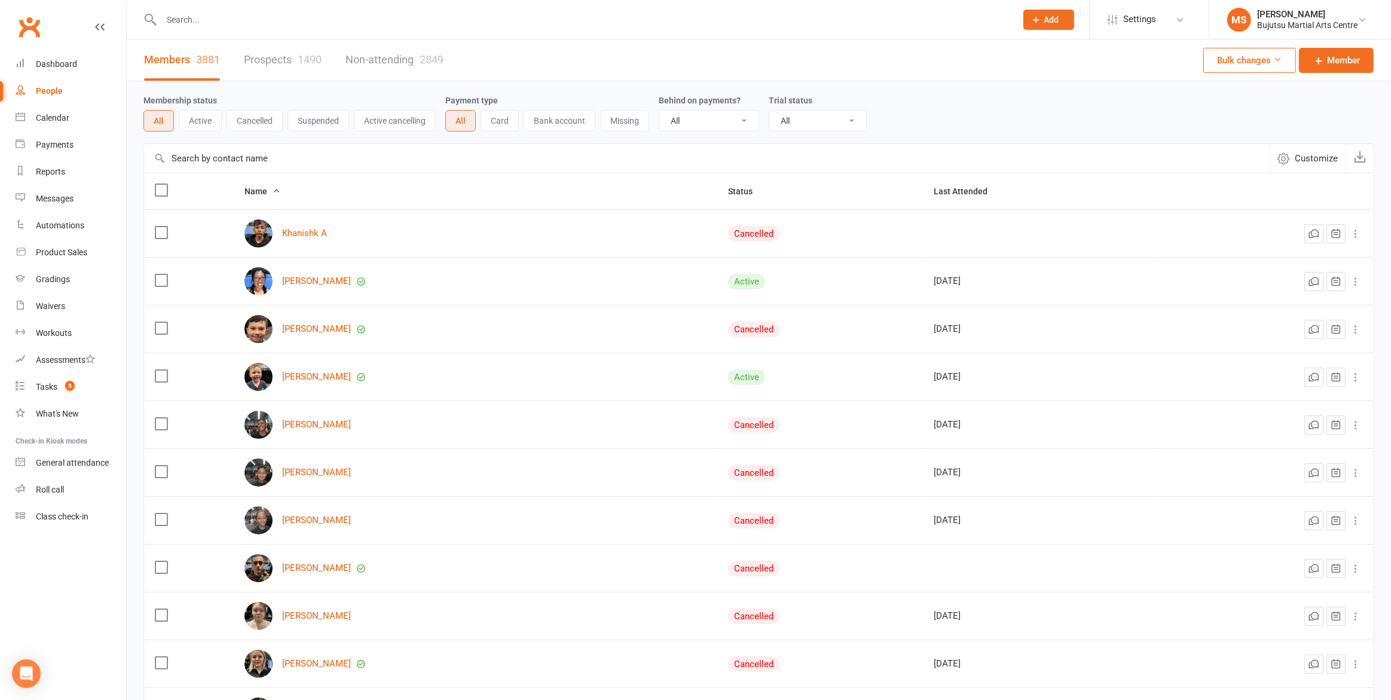
click at [283, 60] on link "Prospects 1490" at bounding box center [283, 59] width 78 height 41
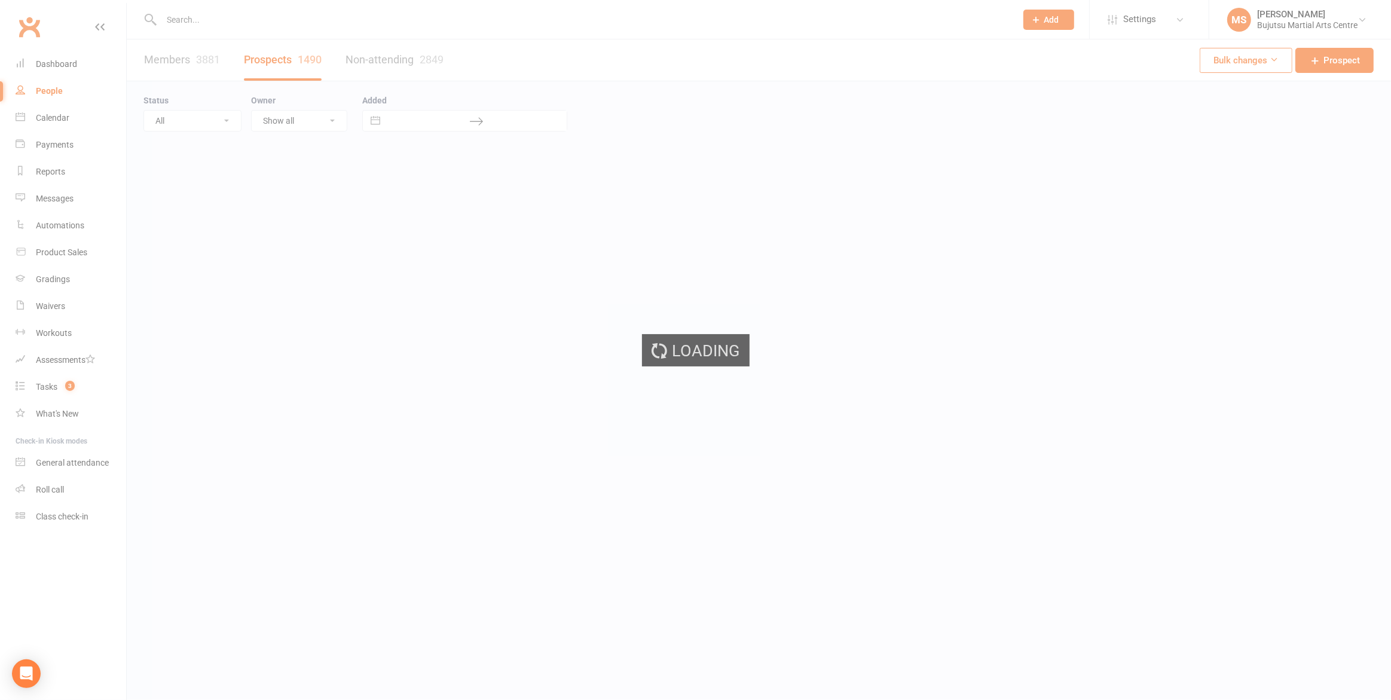
select select "100"
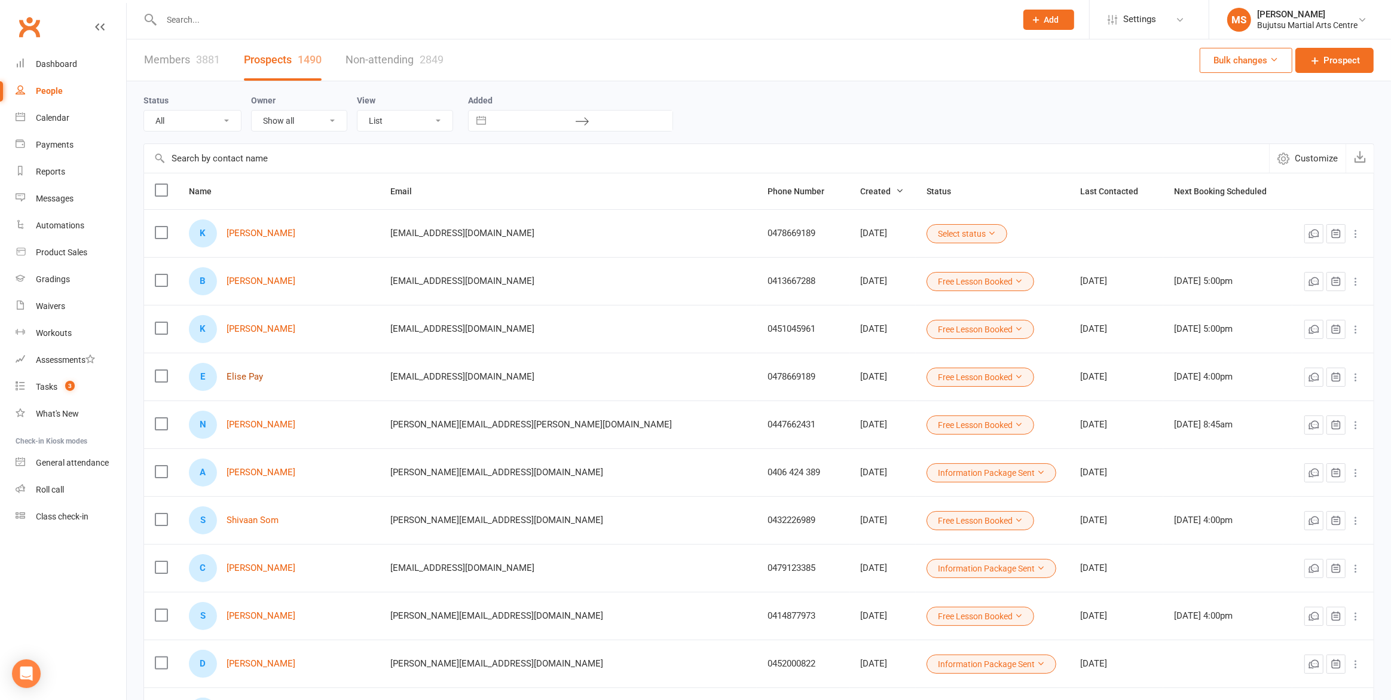
click at [253, 372] on link "Elise Pay" at bounding box center [244, 377] width 36 height 10
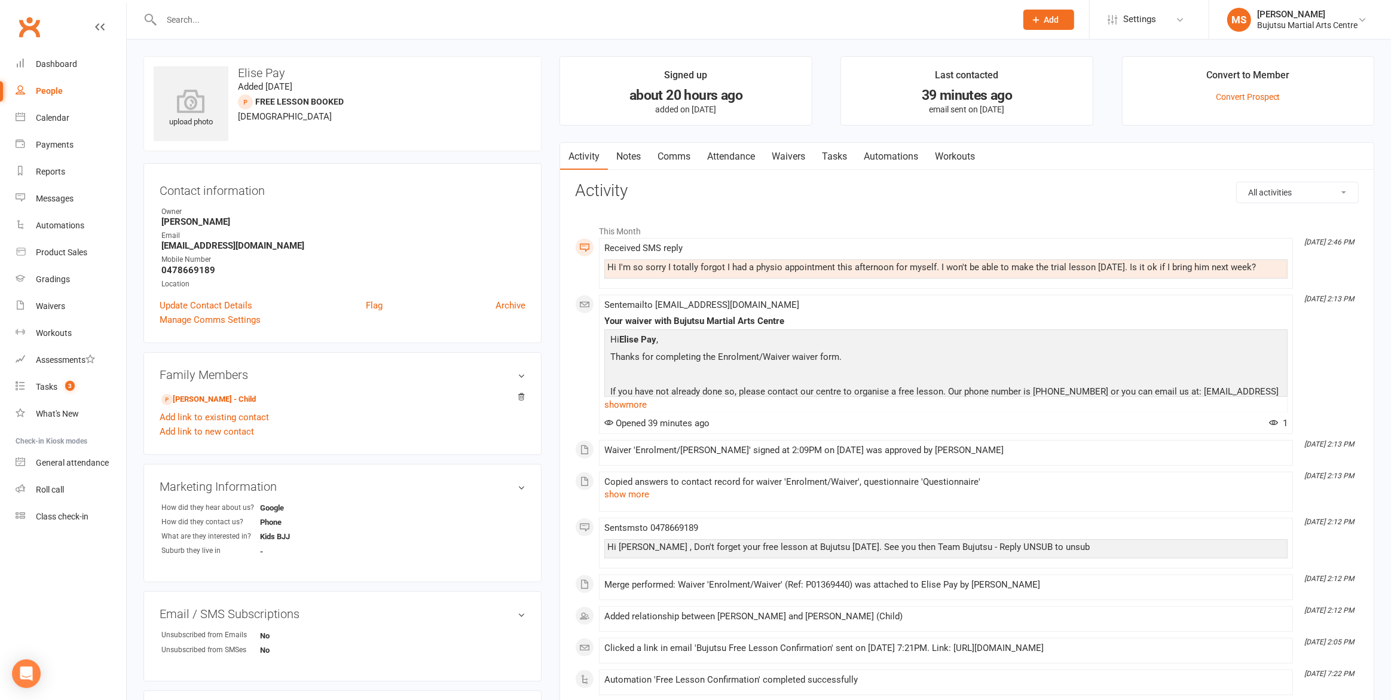
click at [752, 149] on link "Attendance" at bounding box center [731, 156] width 65 height 27
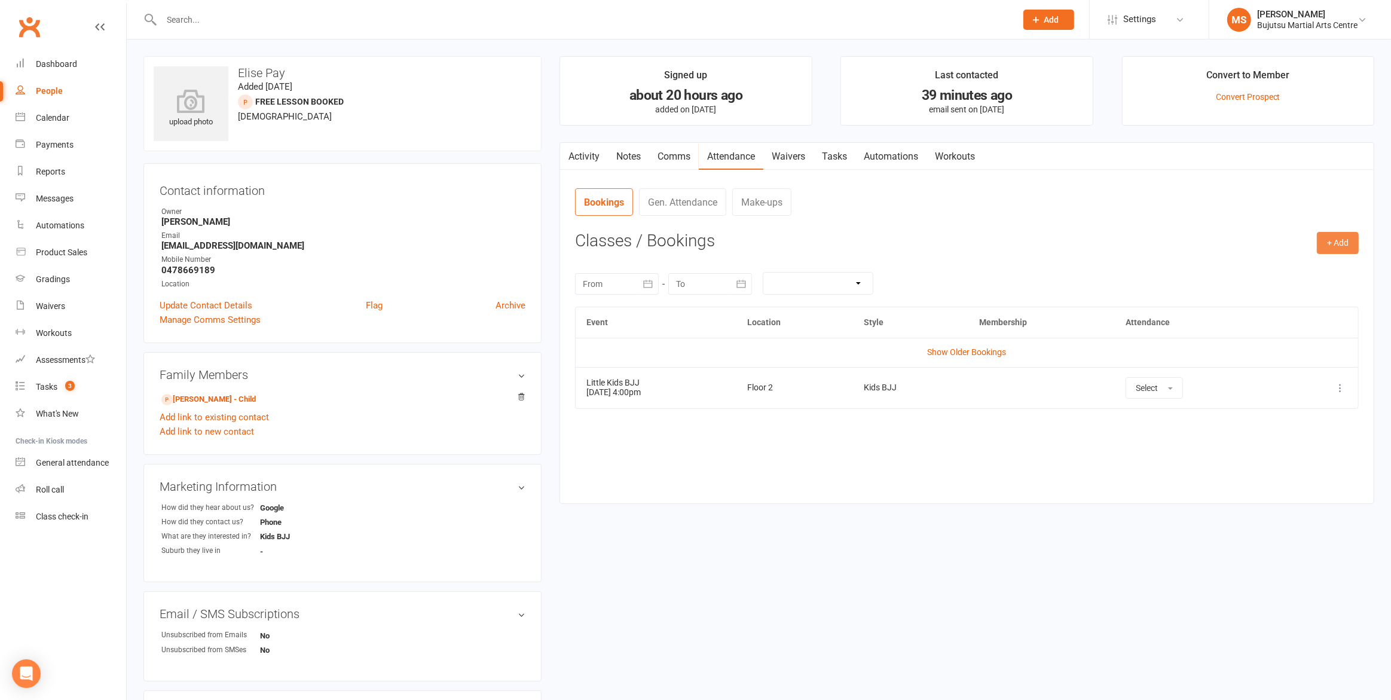
click at [1353, 243] on button "+ Add" at bounding box center [1337, 243] width 42 height 22
click at [1258, 264] on link "Book Event" at bounding box center [1298, 270] width 118 height 24
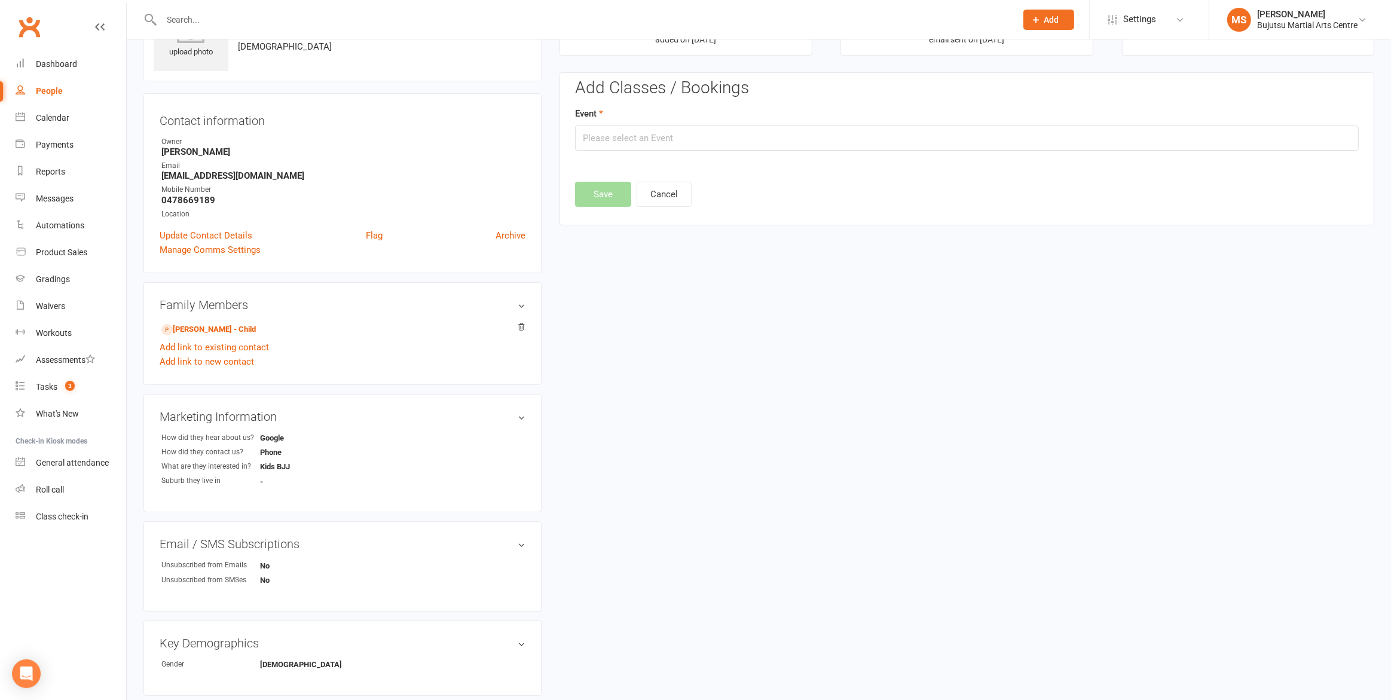
scroll to position [82, 0]
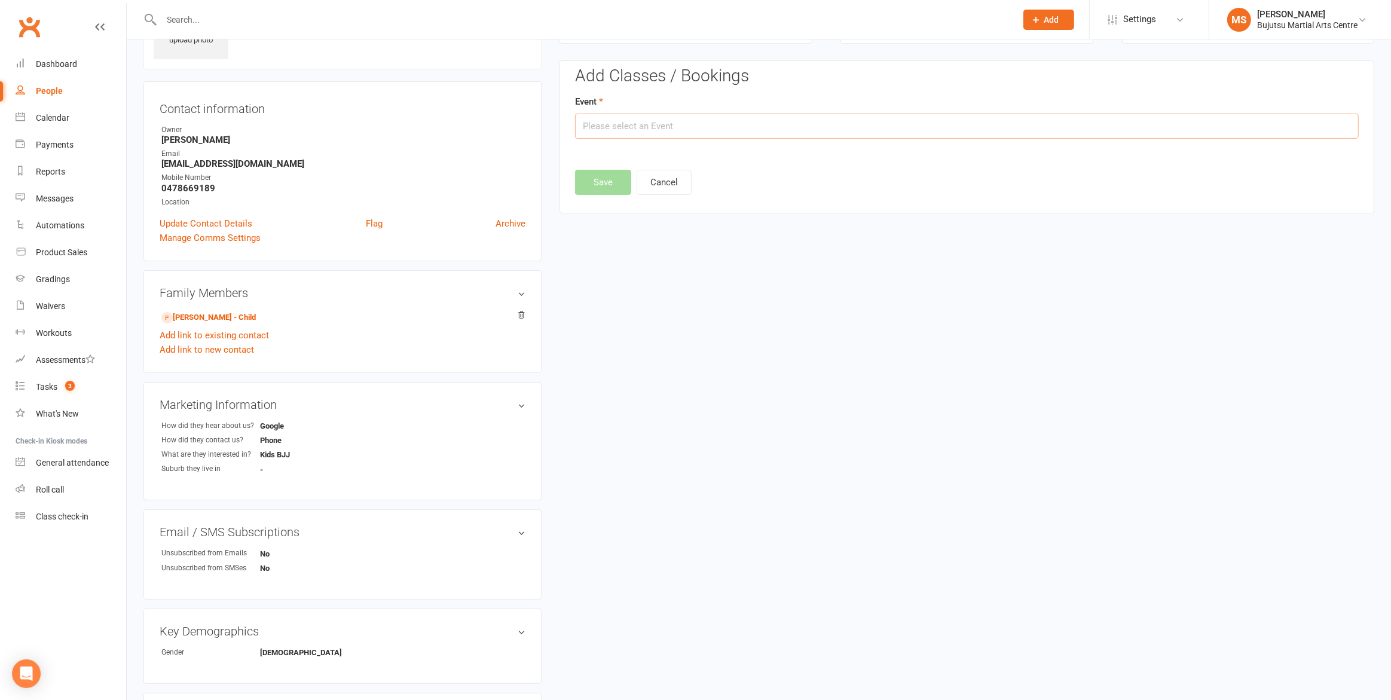
click at [659, 122] on input "text" at bounding box center [966, 126] width 783 height 25
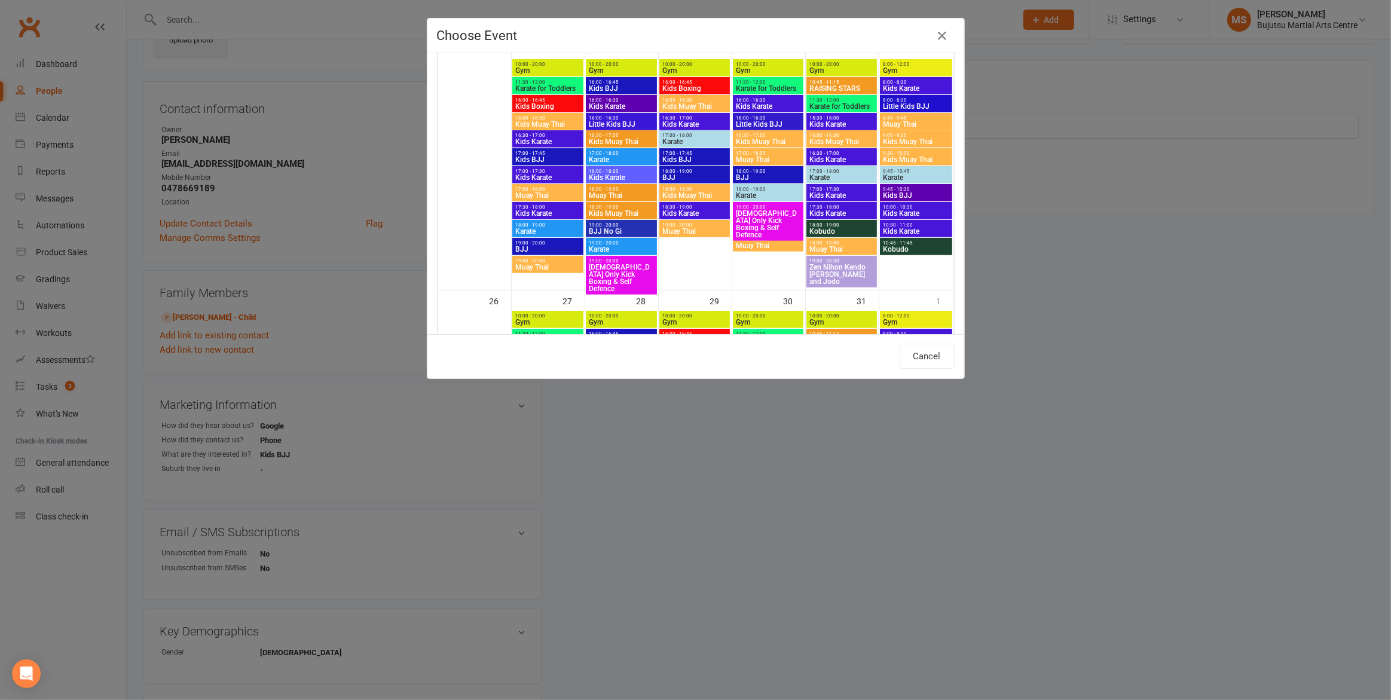
scroll to position [860, 0]
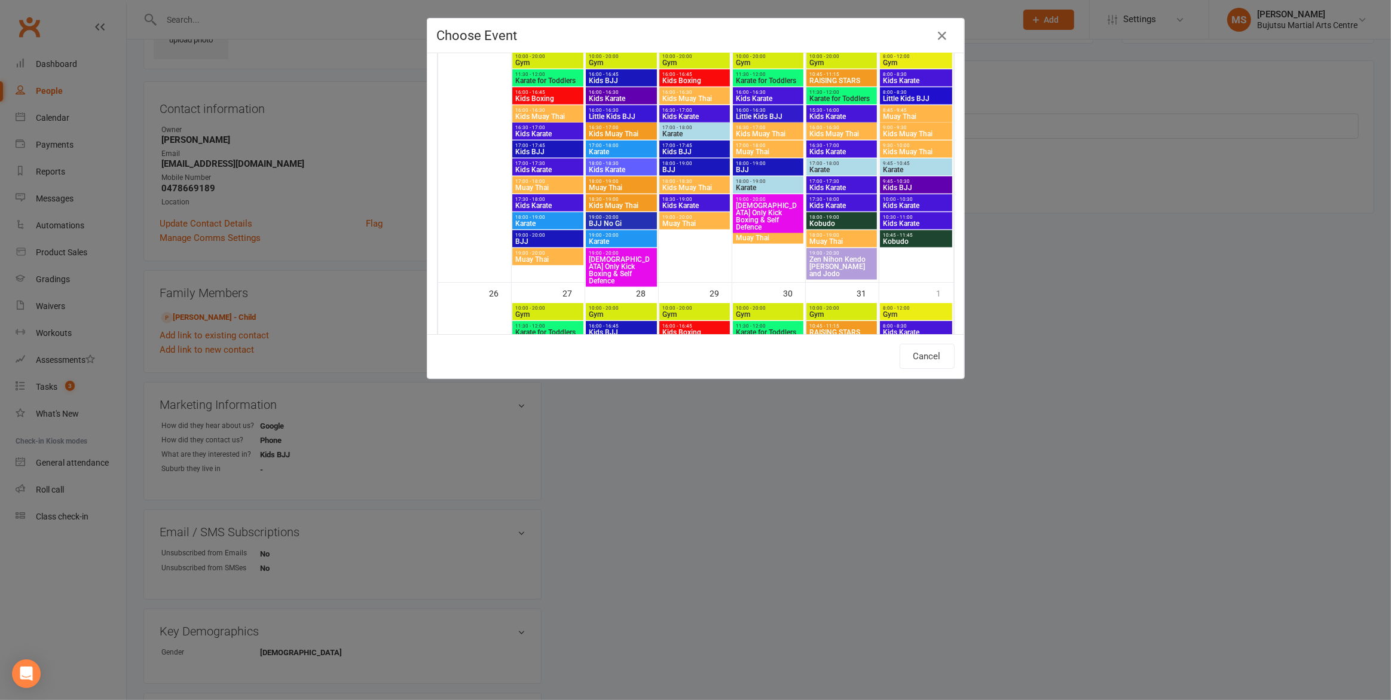
click at [607, 108] on span "16:00 - 16:30" at bounding box center [621, 110] width 66 height 5
type input "Little Kids BJJ - [DATE] 4:00:00 PM"
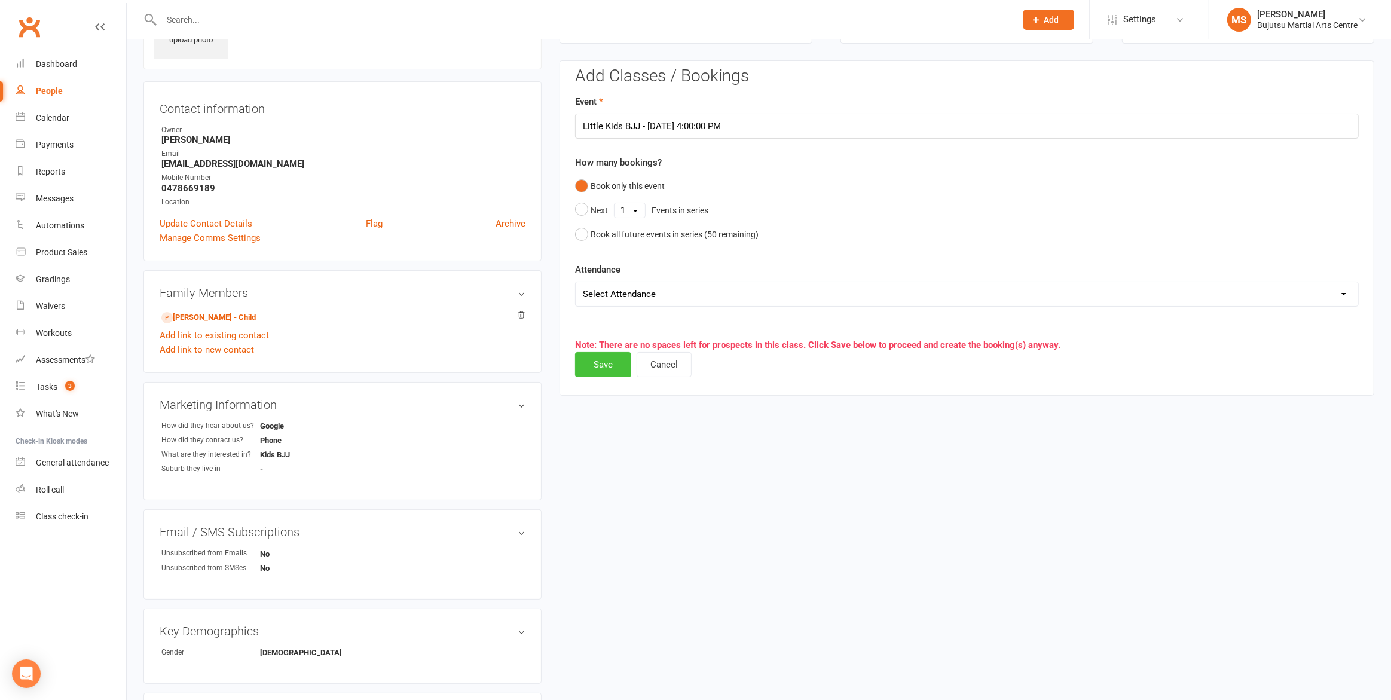
click at [616, 359] on button "Save" at bounding box center [603, 364] width 56 height 25
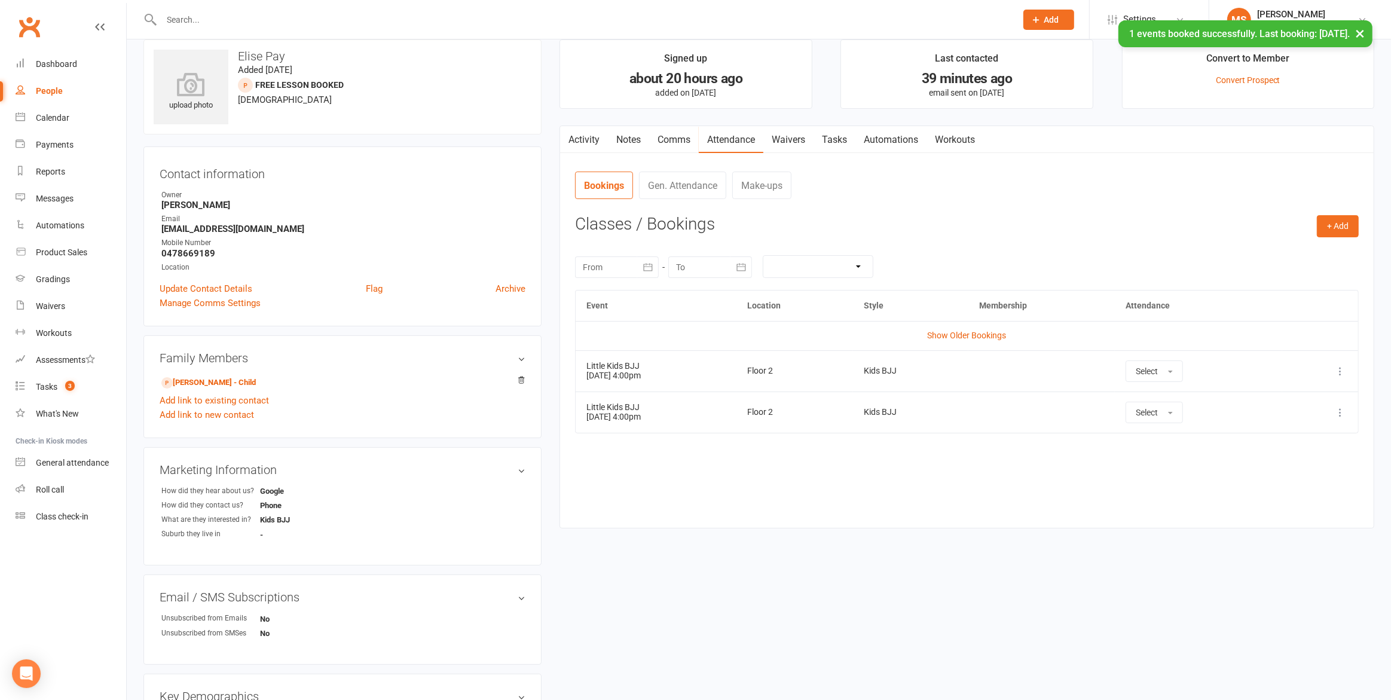
scroll to position [0, 0]
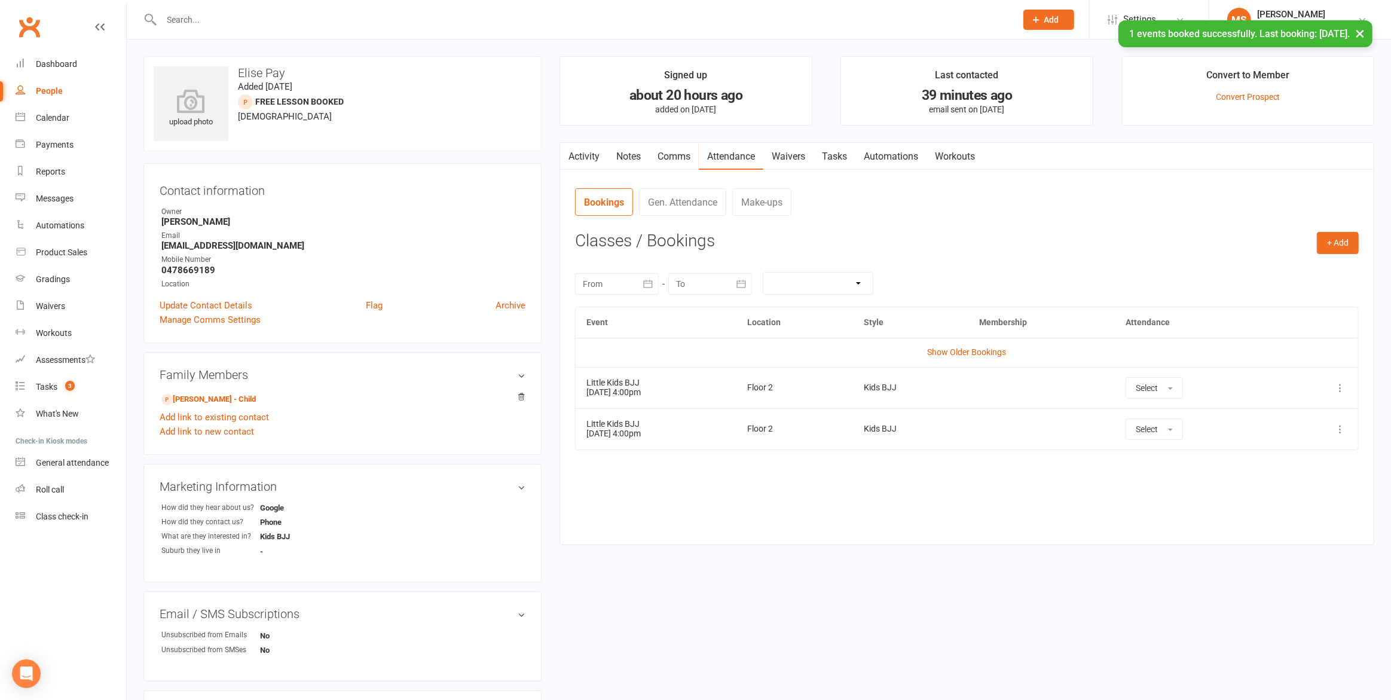
click at [679, 157] on link "Comms" at bounding box center [674, 156] width 50 height 27
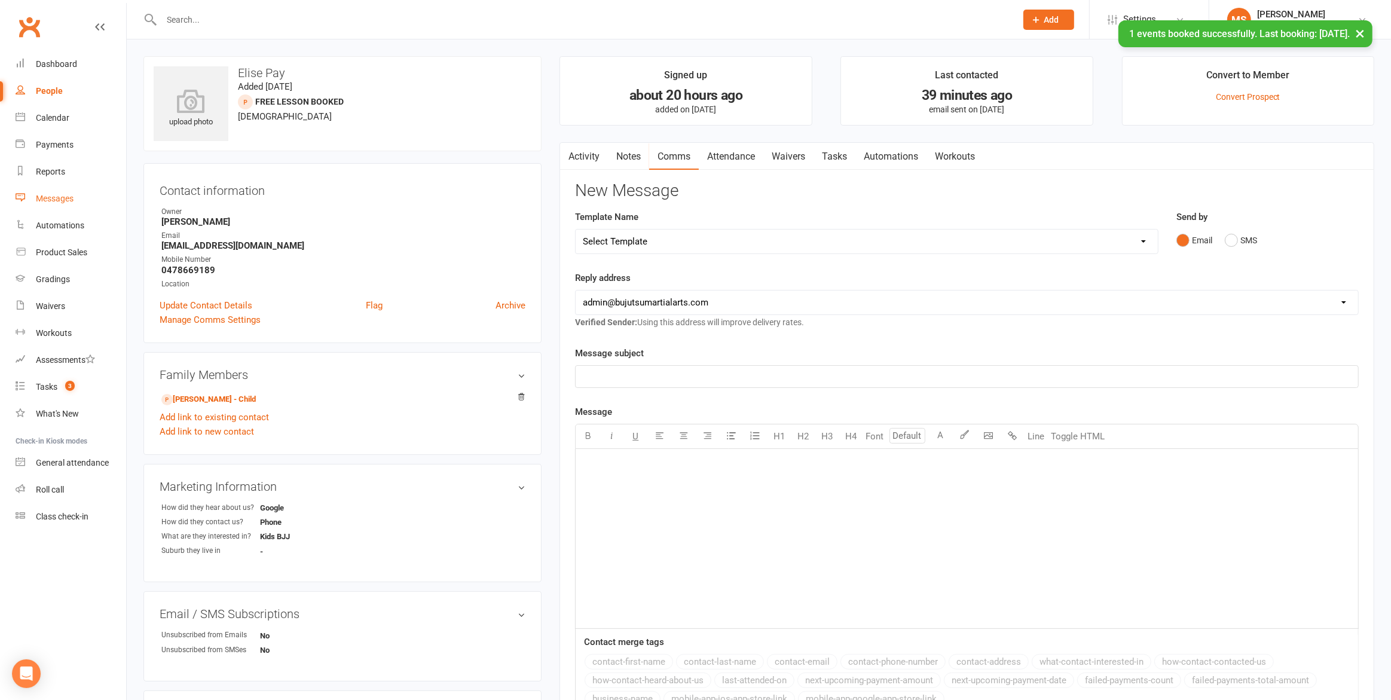
click at [57, 197] on div "Messages" at bounding box center [55, 199] width 38 height 10
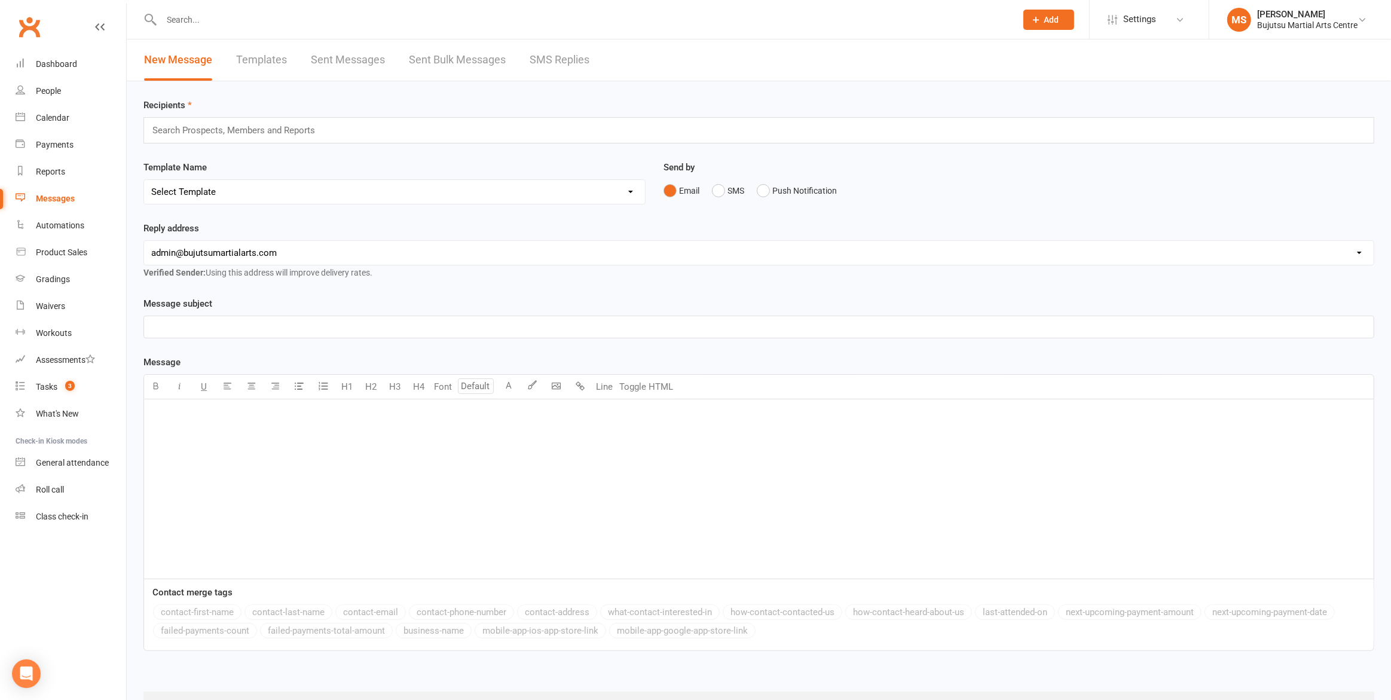
click at [549, 57] on link "SMS Replies" at bounding box center [559, 59] width 60 height 41
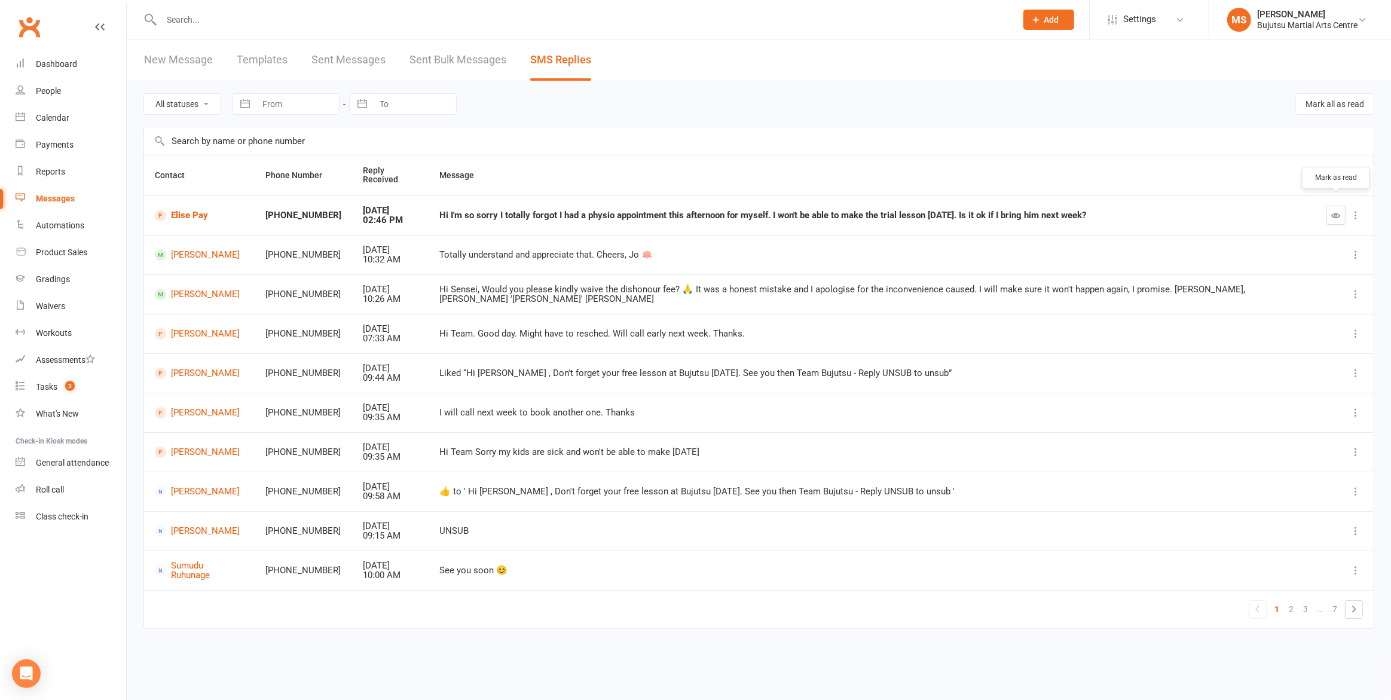
click at [1333, 212] on button "button" at bounding box center [1335, 215] width 19 height 19
click at [1353, 209] on icon at bounding box center [1355, 215] width 12 height 12
drag, startPoint x: 1158, startPoint y: 235, endPoint x: 1117, endPoint y: 229, distance: 41.0
click at [1154, 235] on td "Totally understand and appreciate that. Cheers, Jo 🪷" at bounding box center [882, 254] width 909 height 39
click at [178, 210] on link "Elise Pay" at bounding box center [199, 215] width 89 height 11
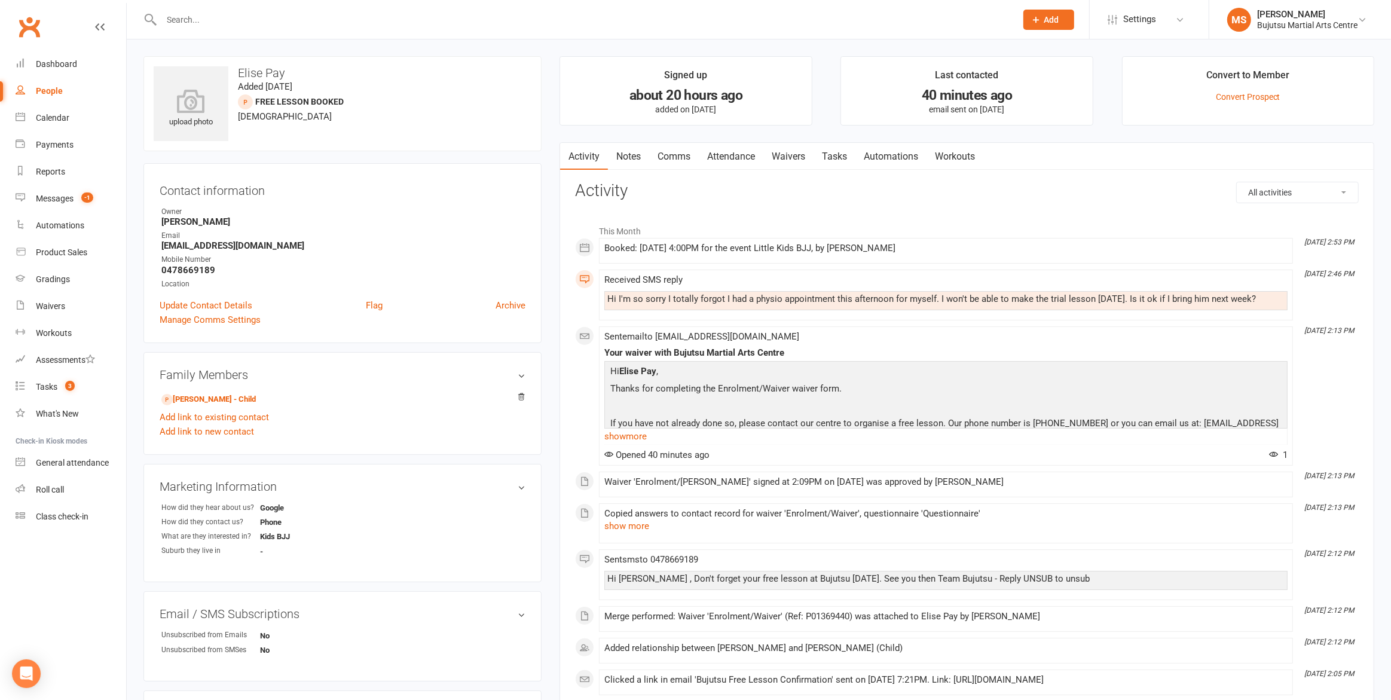
click at [666, 153] on link "Comms" at bounding box center [674, 156] width 50 height 27
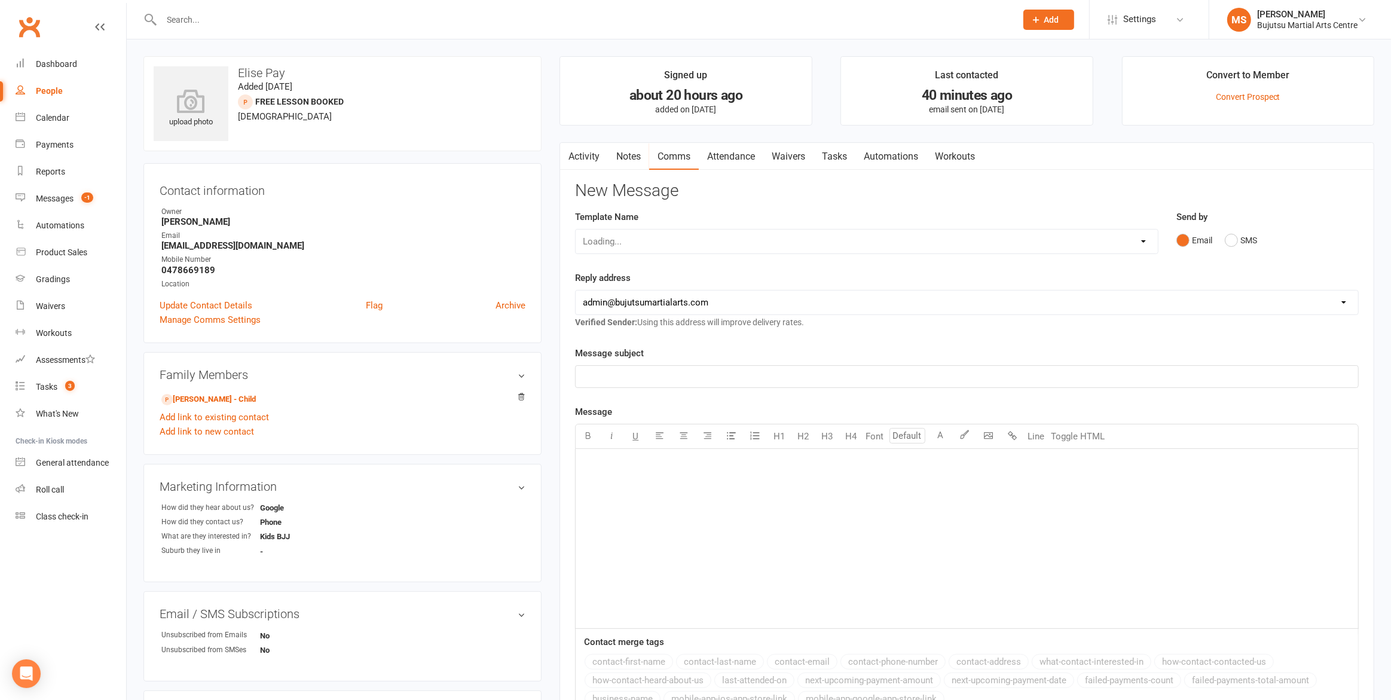
click at [666, 153] on link "Comms" at bounding box center [674, 156] width 50 height 27
click at [643, 238] on select "Select Template [Email] Japan Karate Association Annual Registration [Email] Ry…" at bounding box center [865, 241] width 581 height 24
click at [1238, 235] on button "SMS" at bounding box center [1240, 240] width 32 height 23
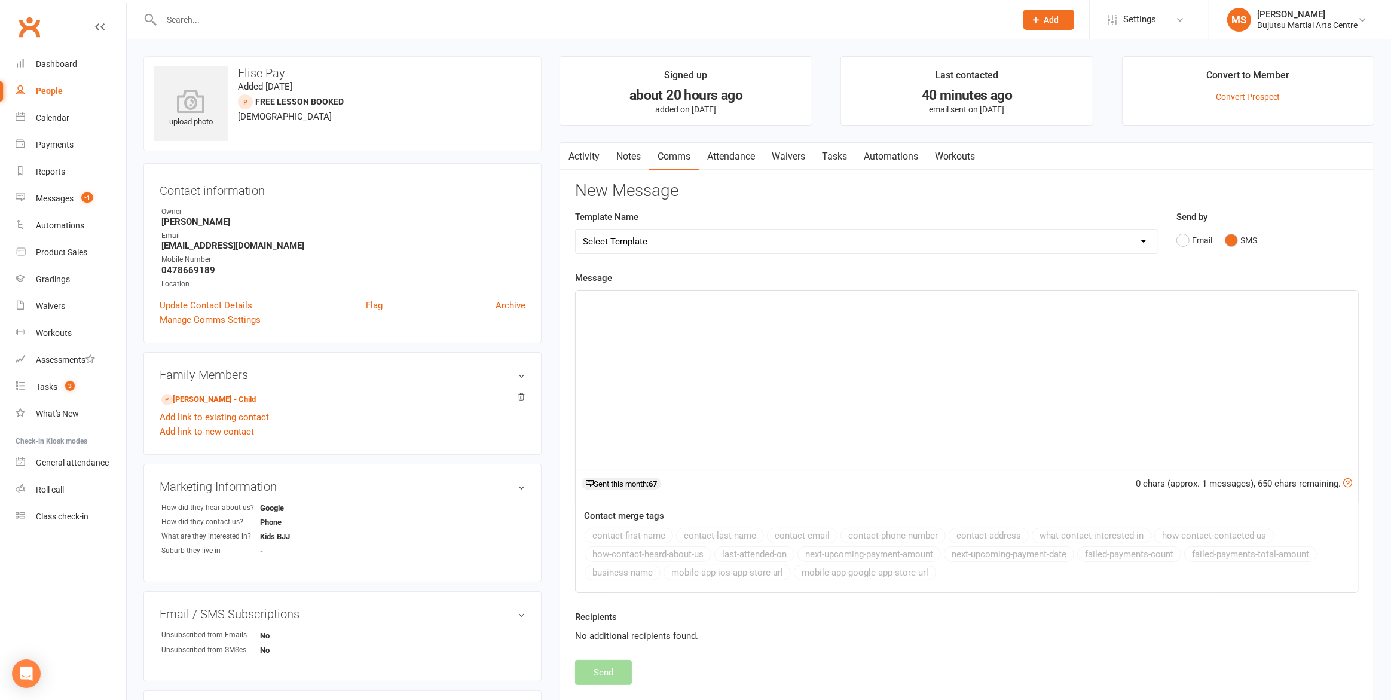
click at [674, 344] on div "﻿" at bounding box center [966, 379] width 782 height 179
click at [597, 675] on button "Send" at bounding box center [603, 672] width 57 height 25
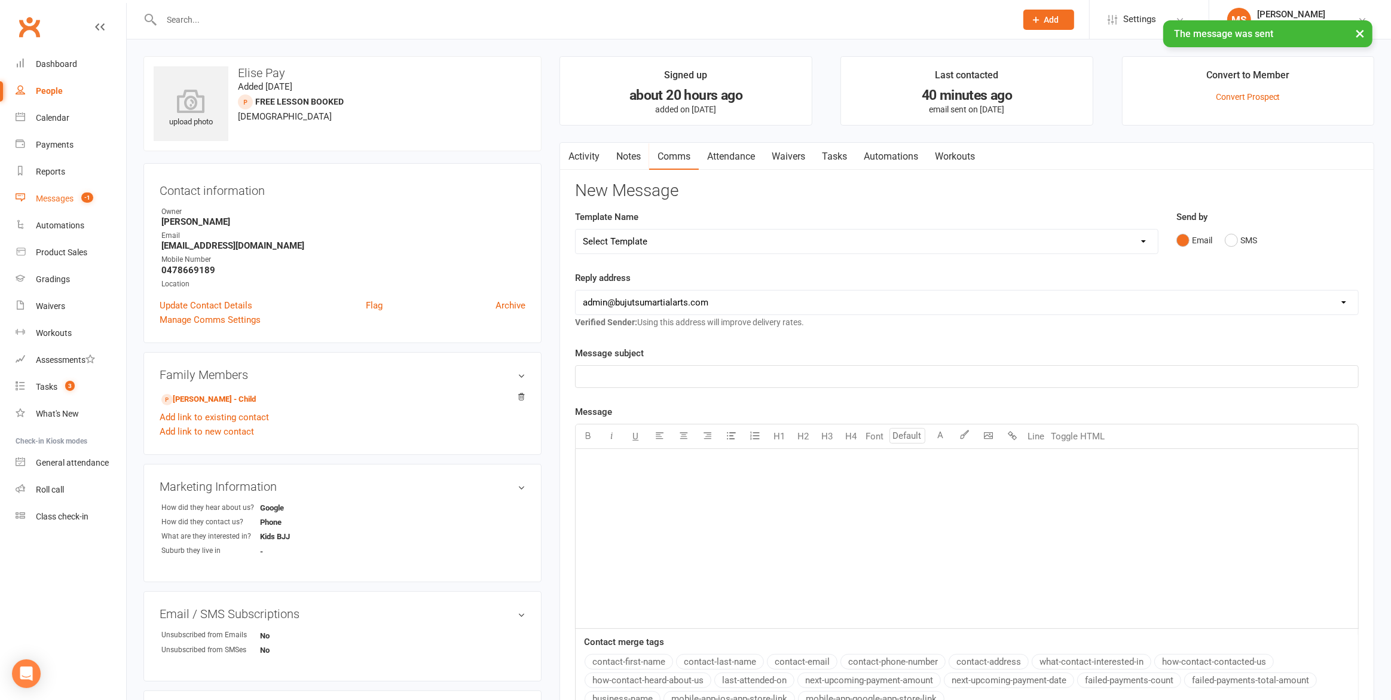
click at [59, 201] on div "Messages" at bounding box center [55, 199] width 38 height 10
